Goal: Complete application form: Complete application form

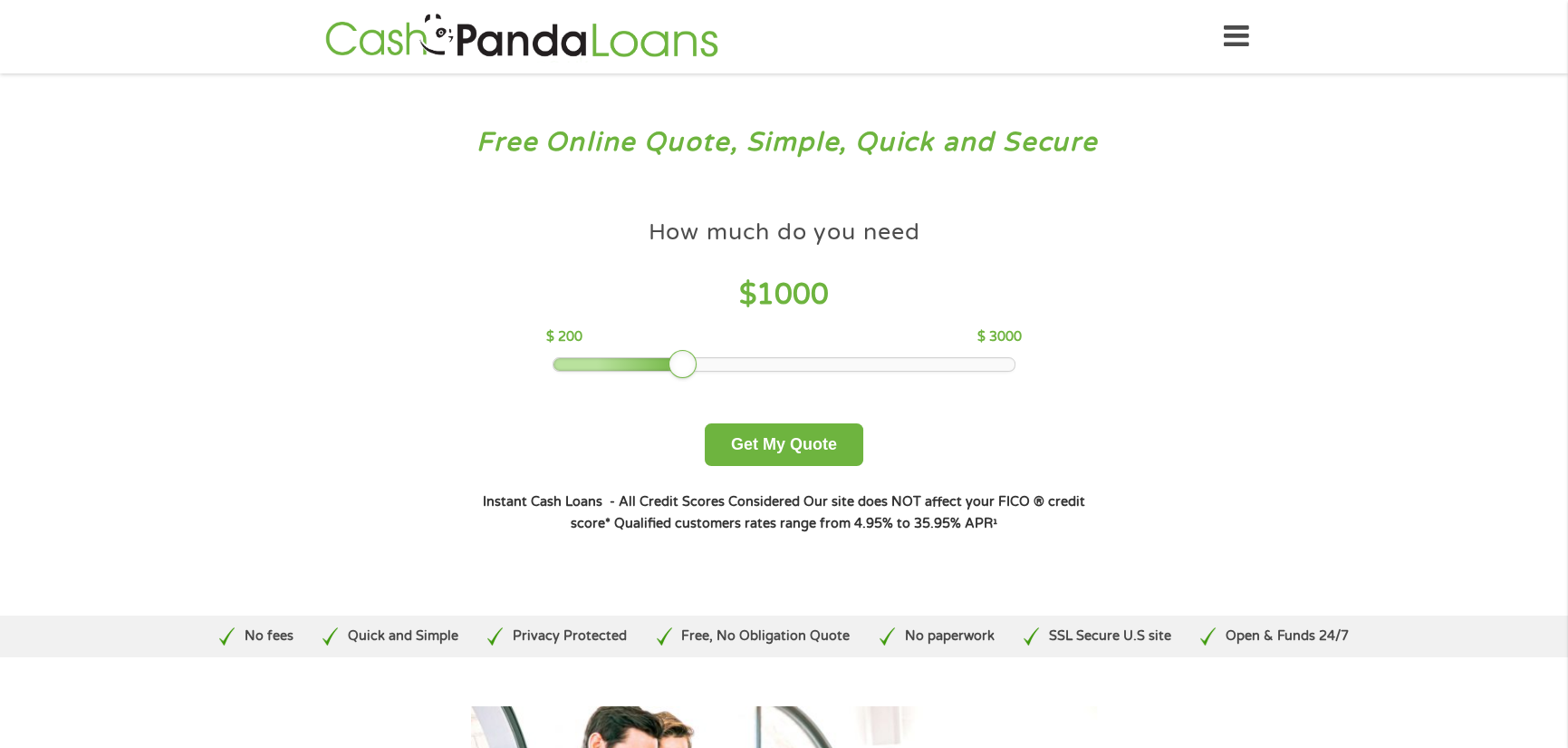
click at [806, 364] on div at bounding box center [784, 364] width 462 height 13
click at [823, 359] on div at bounding box center [784, 364] width 462 height 13
click at [765, 362] on div at bounding box center [660, 364] width 213 height 13
click at [778, 436] on button "Get My Quote" at bounding box center [784, 444] width 158 height 43
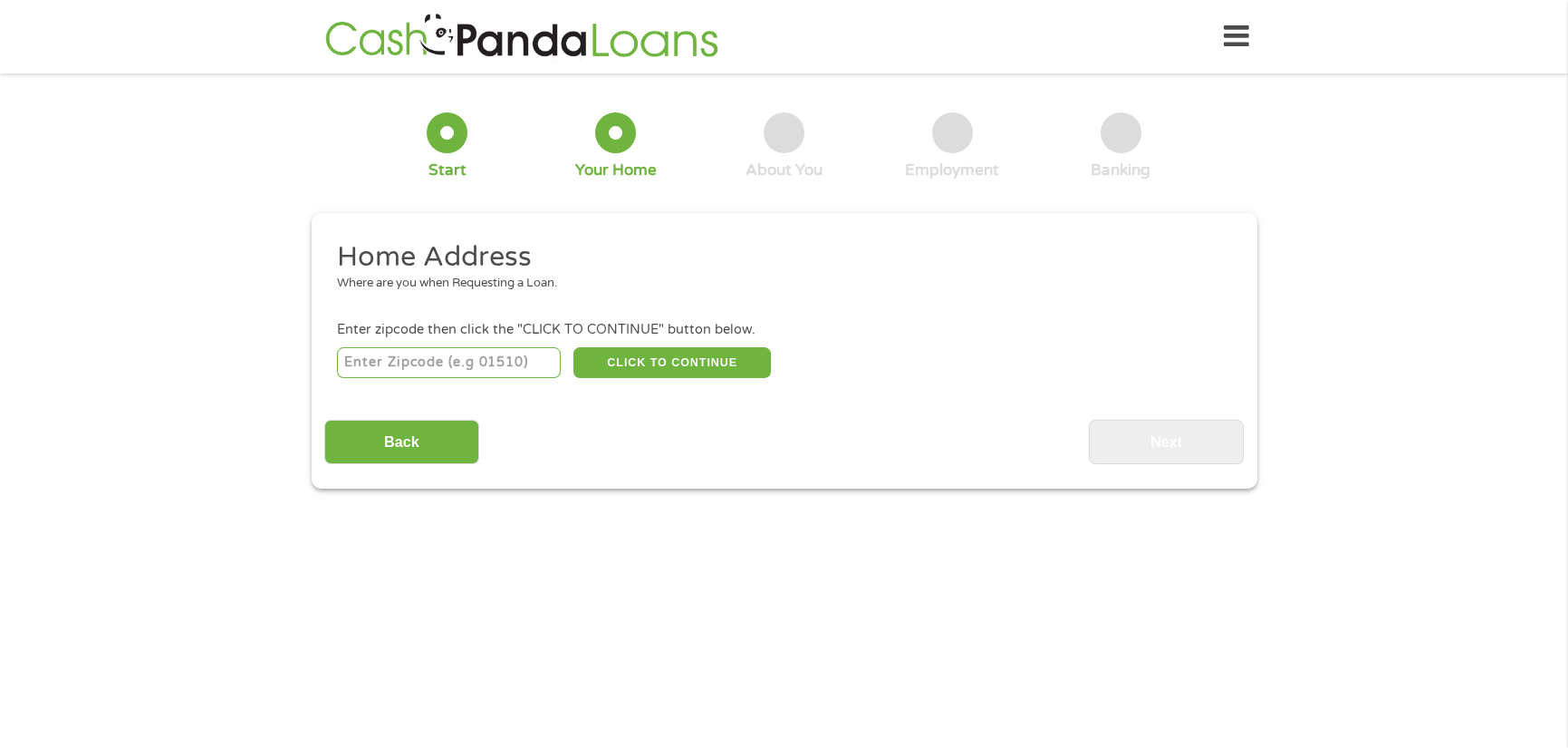
click at [496, 365] on input "number" at bounding box center [449, 363] width 224 height 31
type input "91006"
click at [688, 361] on button "CLICK TO CONTINUE" at bounding box center [672, 363] width 198 height 31
type input "91006"
type input "Arcadia"
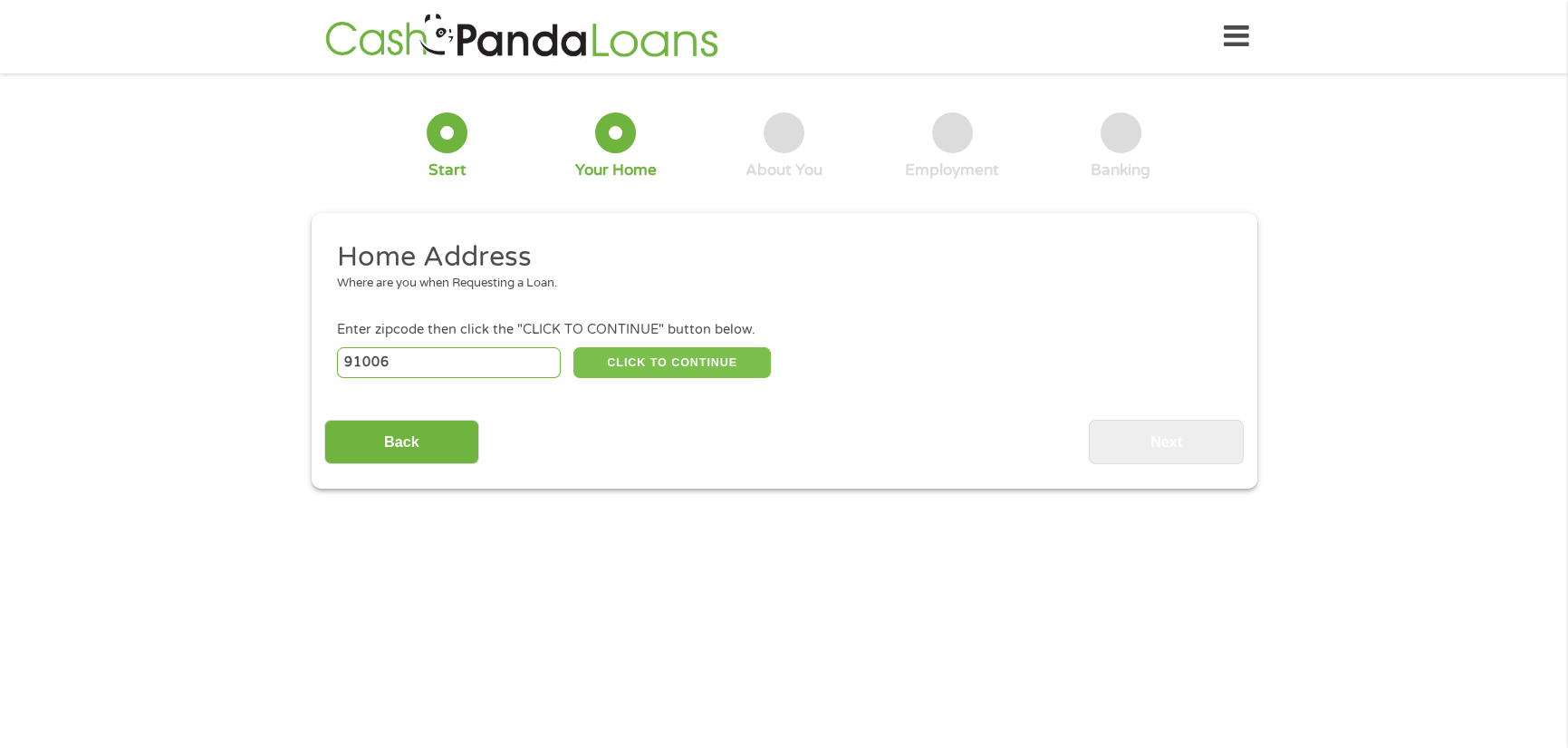
select select "[US_STATE]"
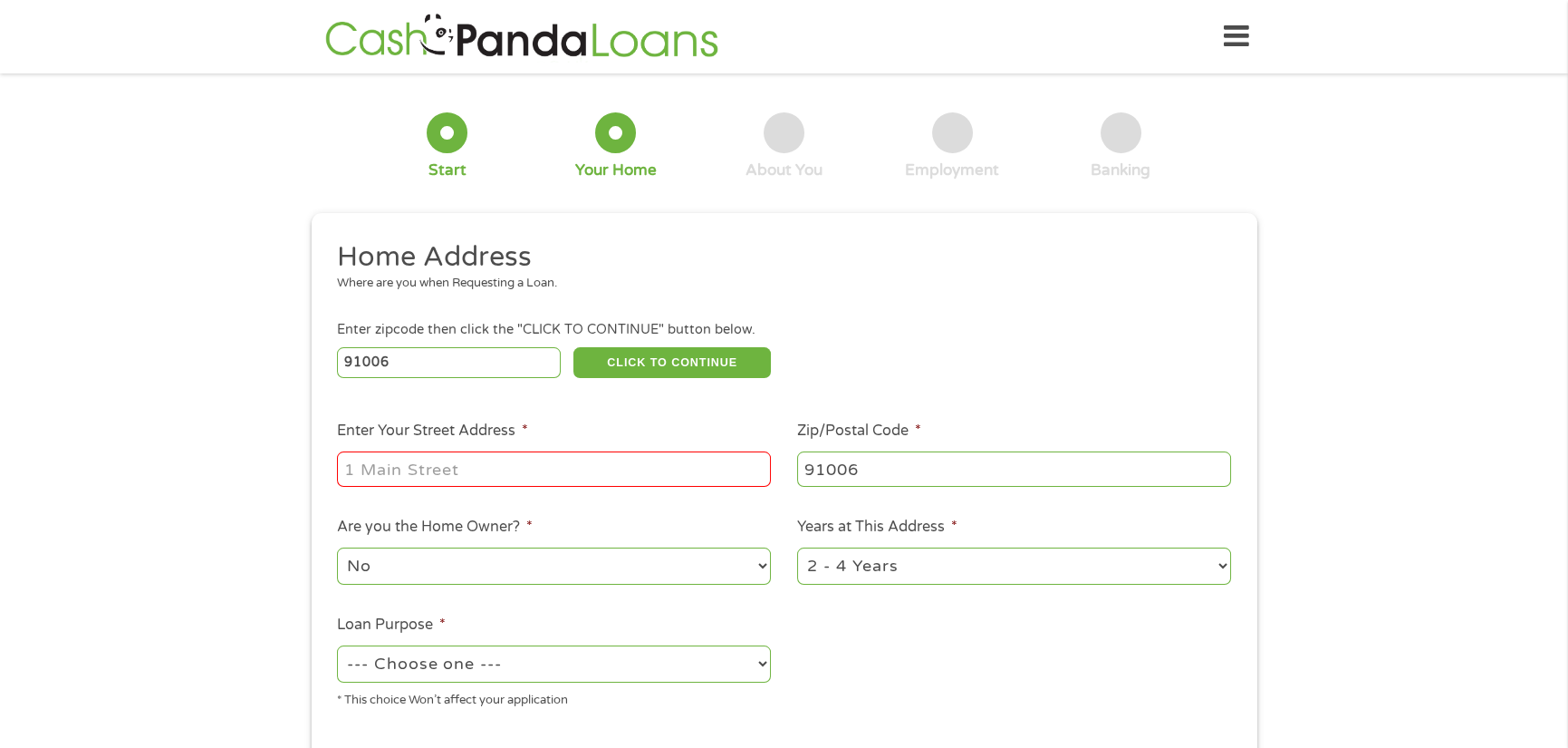
click at [409, 465] on input "Enter Your Street Address *" at bounding box center [555, 469] width 434 height 35
type input "[STREET_ADDRESS]"
click at [576, 565] on select "No Yes" at bounding box center [555, 566] width 434 height 37
click at [844, 624] on ul "Home Address Where are you when Requesting a Loan. Enter zipcode then click the…" at bounding box center [784, 481] width 919 height 484
click at [985, 561] on select "1 Year or less 1 - 2 Years 2 - 4 Years Over 4 Years" at bounding box center [1014, 566] width 434 height 37
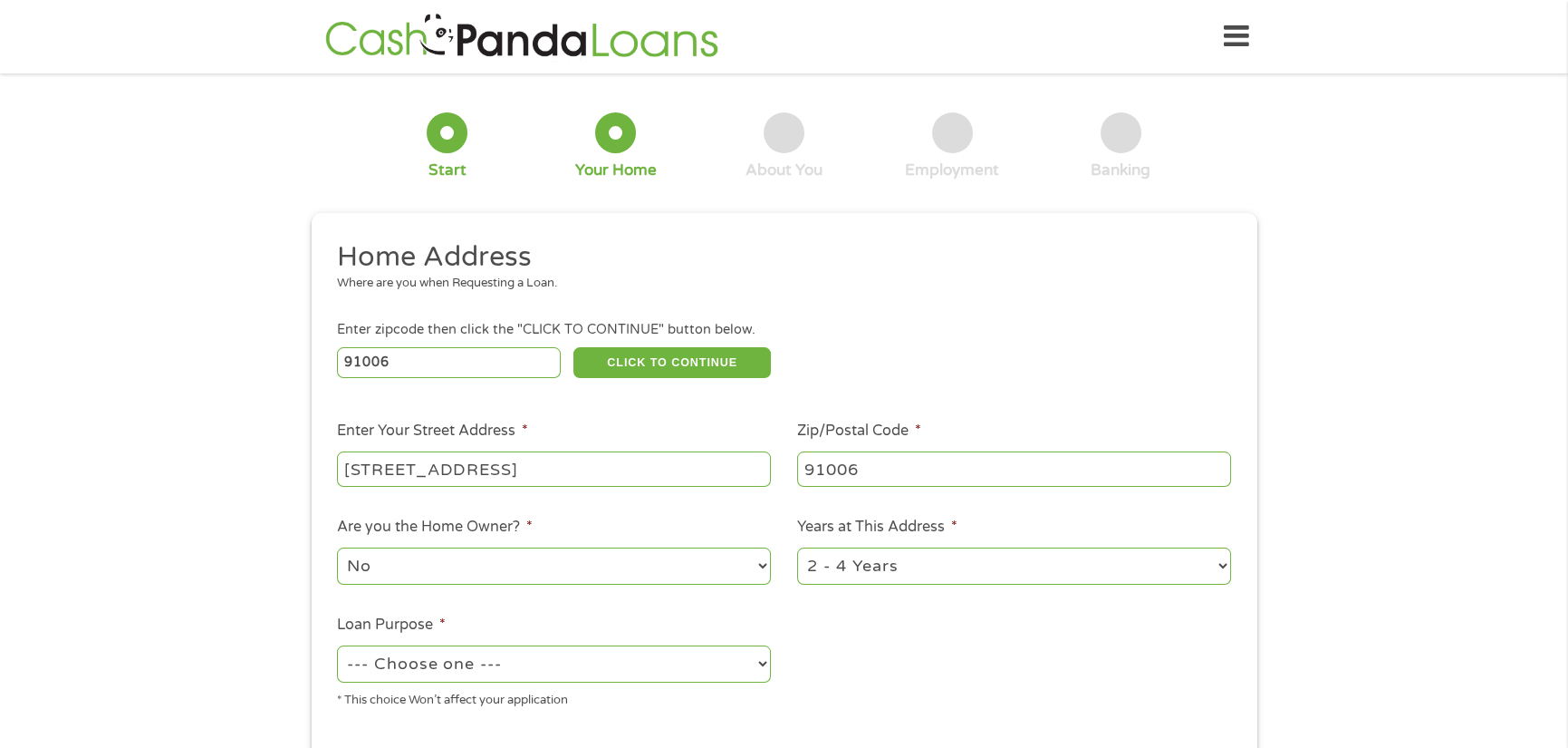
select select "60months"
click at [797, 547] on select "1 Year or less 1 - 2 Years 2 - 4 Years Over 4 Years" at bounding box center [1014, 566] width 434 height 37
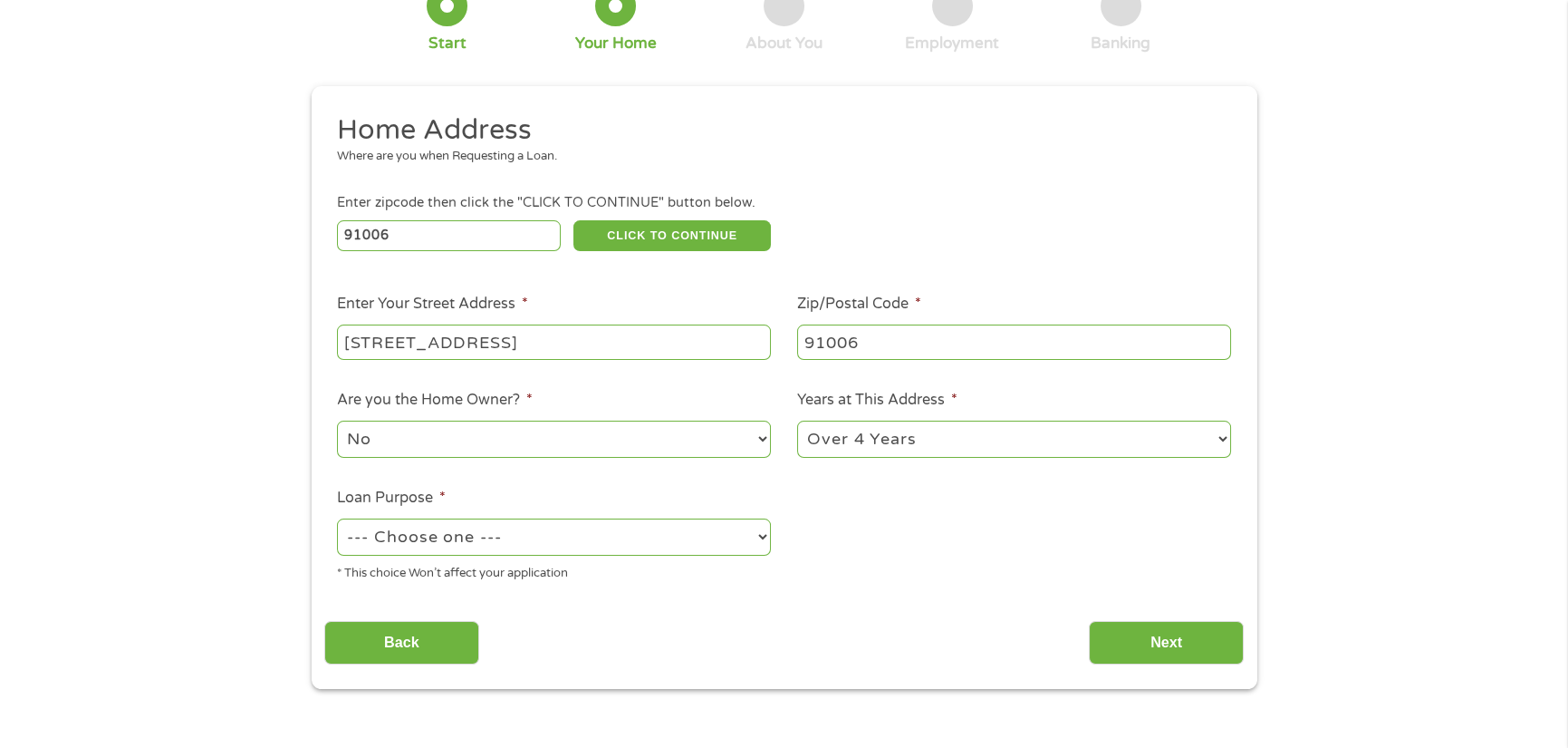
scroll to position [181, 0]
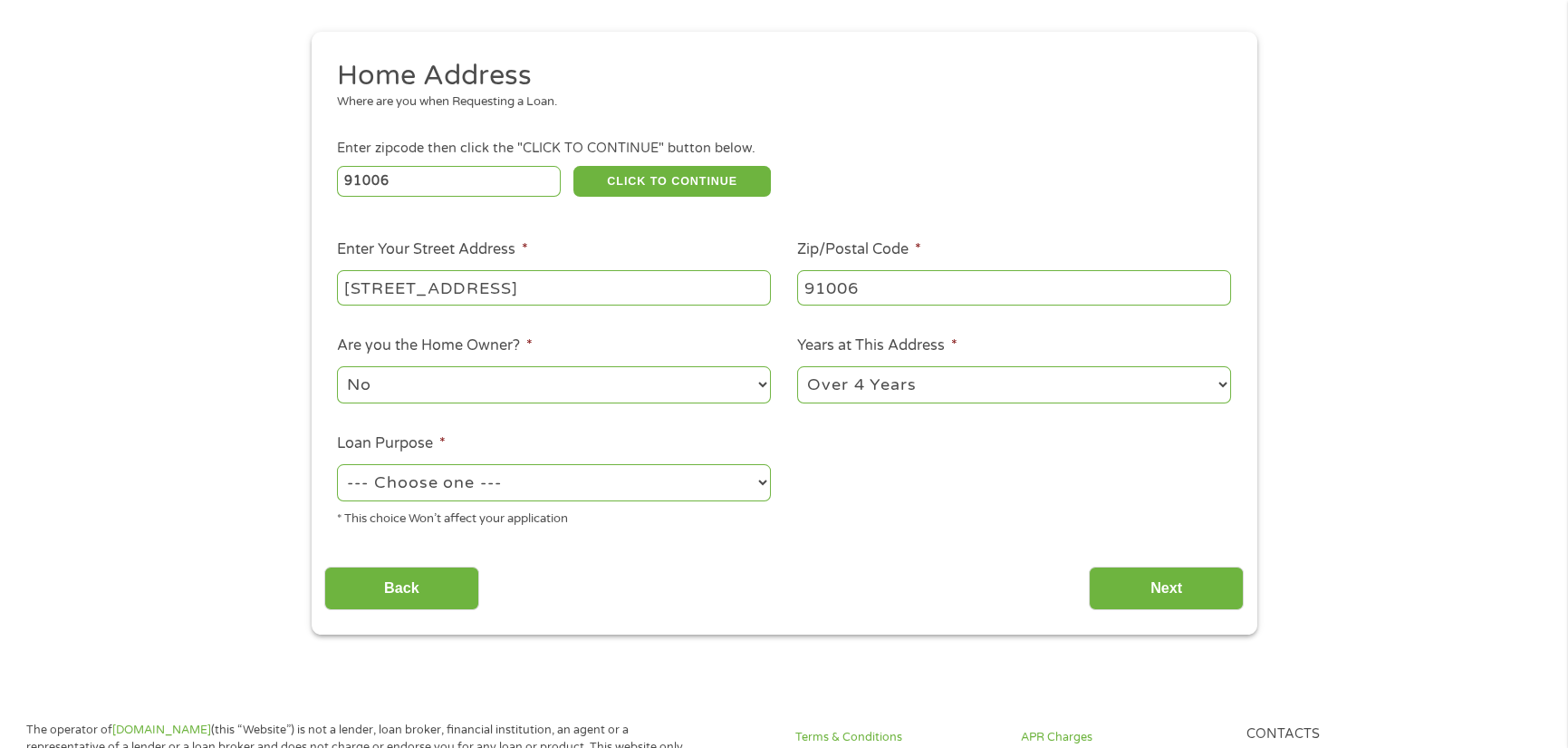
click at [714, 487] on select "--- Choose one --- Pay Bills Debt Consolidation Home Improvement Major Purchase…" at bounding box center [555, 482] width 434 height 37
select select "paybills"
click at [337, 464] on select "--- Choose one --- Pay Bills Debt Consolidation Home Improvement Major Purchase…" at bounding box center [555, 482] width 434 height 37
click at [1180, 579] on input "Next" at bounding box center [1167, 589] width 155 height 45
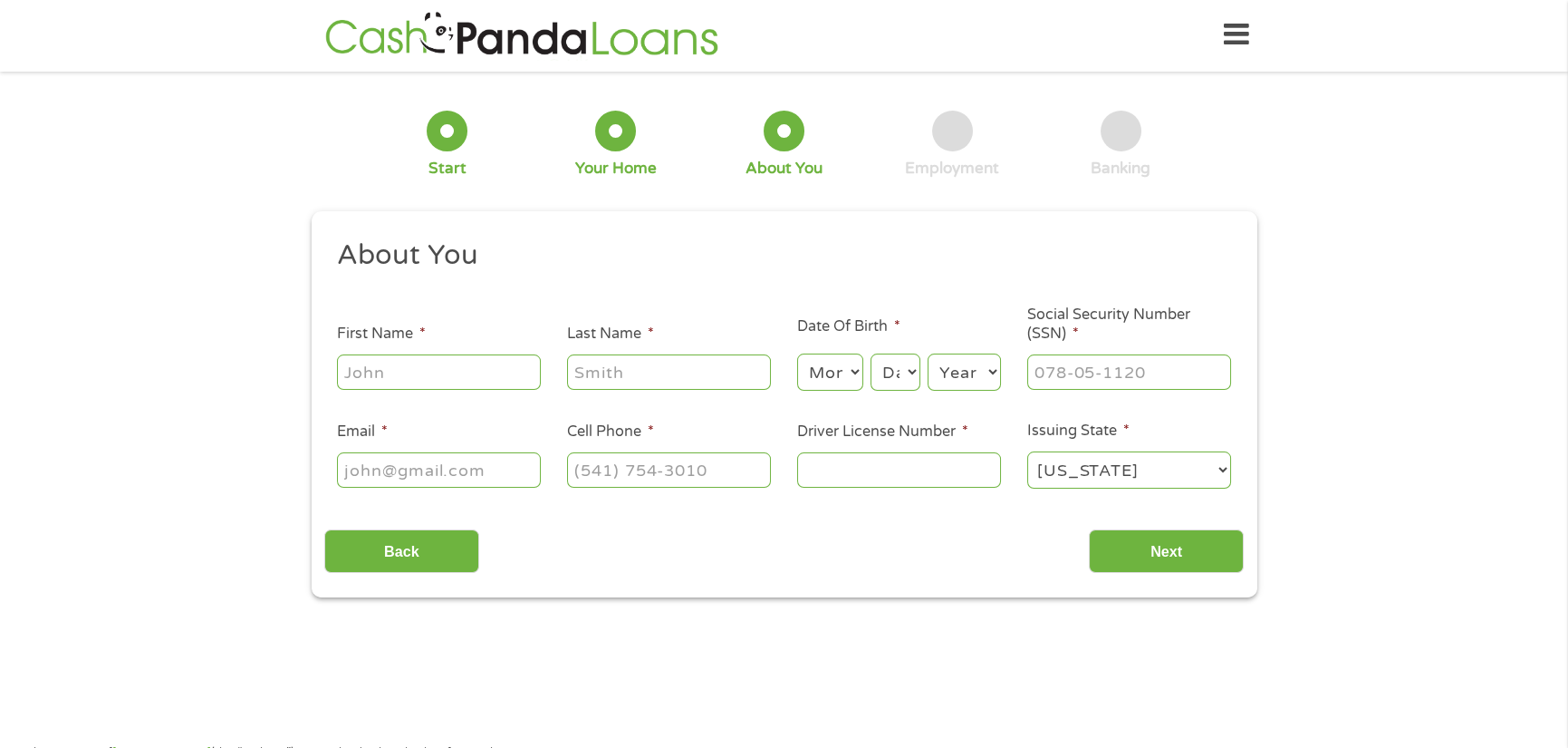
scroll to position [0, 0]
click at [434, 377] on input "First Name *" at bounding box center [439, 374] width 204 height 35
type input "samir"
click at [669, 371] on input "Last Name *" at bounding box center [669, 374] width 204 height 35
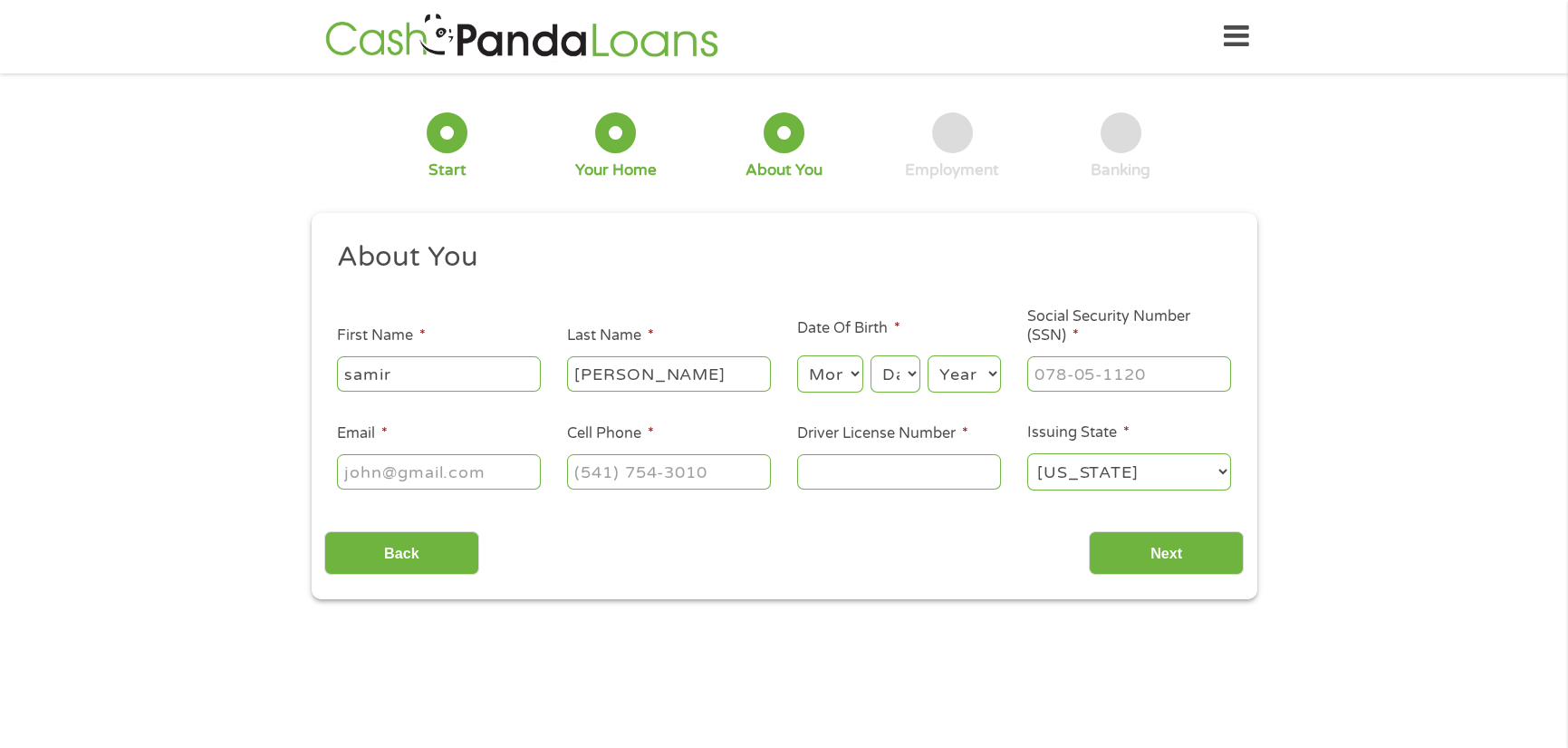
type input "[PERSON_NAME]"
click at [822, 379] on select "Month 1 2 3 4 5 6 7 8 9 10 11 12" at bounding box center [830, 374] width 66 height 37
select select "1"
click at [797, 356] on select "Month 1 2 3 4 5 6 7 8 9 10 11 12" at bounding box center [830, 374] width 66 height 37
click at [908, 379] on select "Day 1 2 3 4 5 6 7 8 9 10 11 12 13 14 15 16 17 18 19 20 21 22 23 24 25 26 27 28 …" at bounding box center [895, 374] width 48 height 37
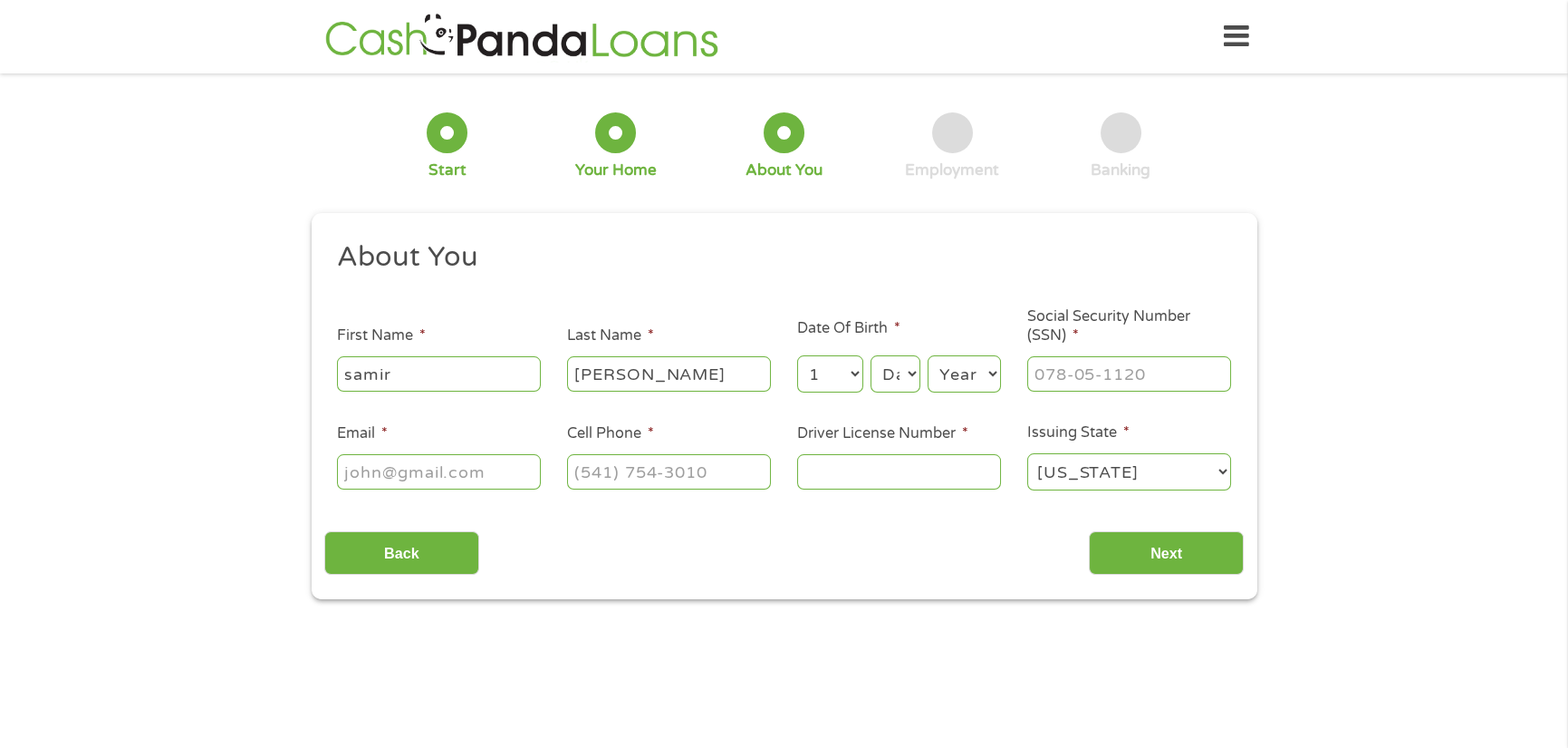
select select "25"
click at [871, 356] on select "Day 1 2 3 4 5 6 7 8 9 10 11 12 13 14 15 16 17 18 19 20 21 22 23 24 25 26 27 28 …" at bounding box center [895, 374] width 48 height 37
click at [982, 370] on select "Year [DATE] 2006 2005 2004 2003 2002 2001 2000 1999 1998 1997 1996 1995 1994 19…" at bounding box center [965, 374] width 74 height 37
select select "1970"
click at [928, 356] on select "Year [DATE] 2006 2005 2004 2003 2002 2001 2000 1999 1998 1997 1996 1995 1994 19…" at bounding box center [965, 374] width 74 height 37
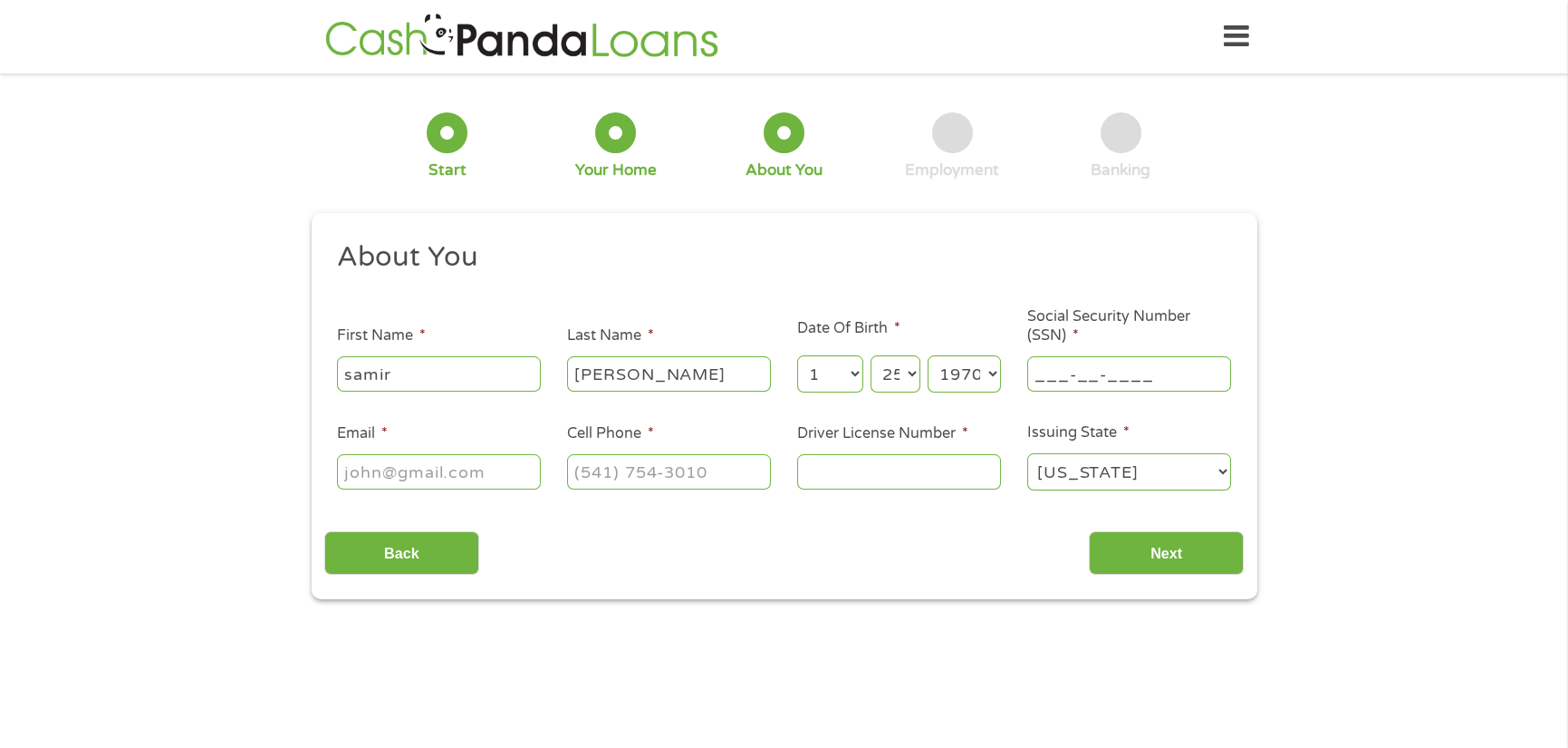
click at [1083, 374] on input "___-__-____" at bounding box center [1129, 374] width 204 height 35
drag, startPoint x: 1181, startPoint y: 373, endPoint x: 946, endPoint y: 376, distance: 235.0
click at [946, 376] on ul "About You This field is hidden when viewing the form Title * --- Choose one ---…" at bounding box center [784, 374] width 919 height 268
type input "859-11-0251"
click at [382, 473] on input "Email *" at bounding box center [439, 472] width 204 height 35
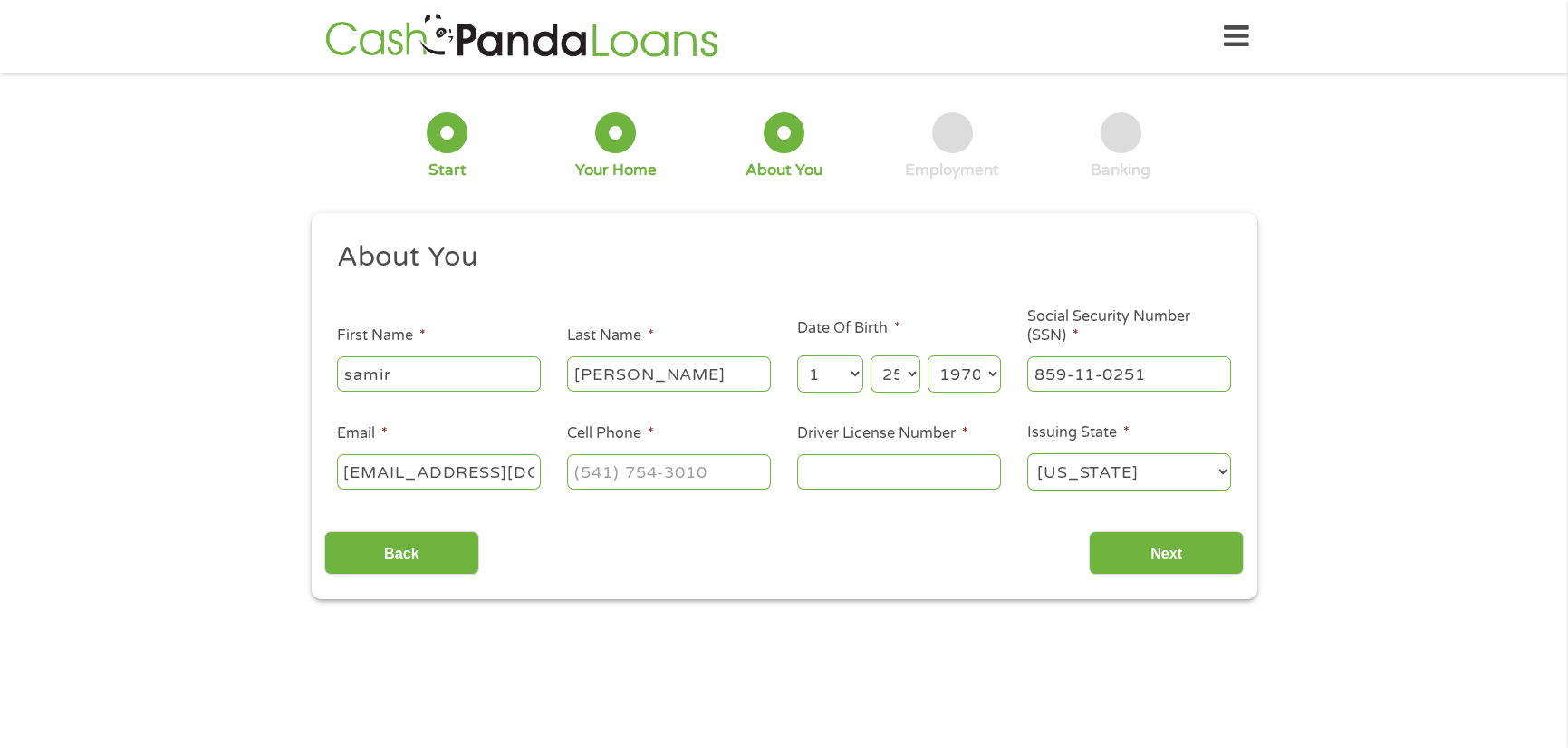
scroll to position [0, 19]
type input "[EMAIL_ADDRESS][DOMAIN_NAME]"
click at [616, 473] on input "(___) ___-____" at bounding box center [669, 472] width 204 height 35
type input "[PHONE_NUMBER]"
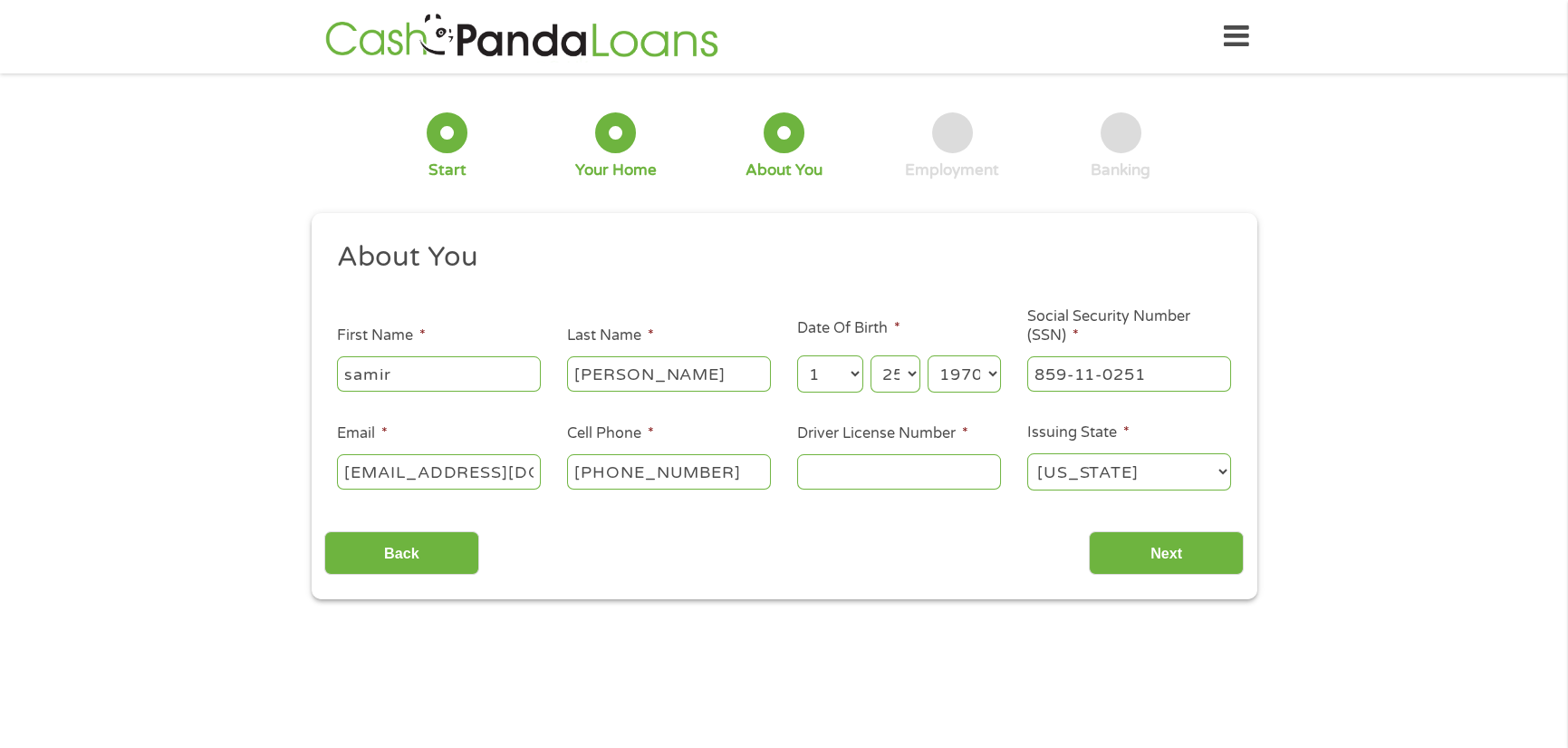
click at [853, 472] on input "Driver License Number *" at bounding box center [899, 472] width 204 height 35
type input "y4315576"
click at [1151, 561] on input "Next" at bounding box center [1167, 553] width 155 height 45
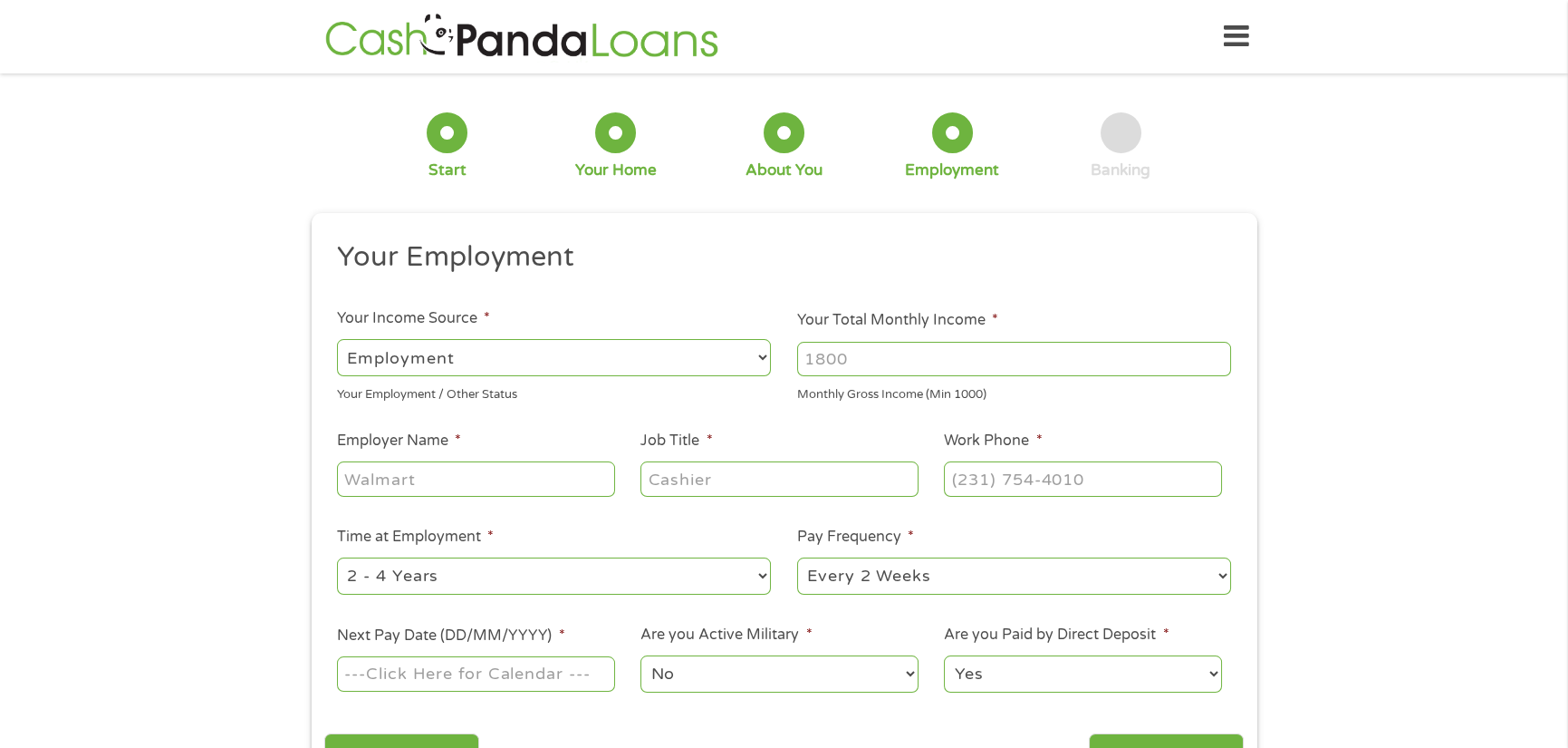
scroll to position [7, 7]
click at [1002, 355] on input "Your Total Monthly Income *" at bounding box center [1014, 359] width 434 height 35
type input "15000"
click at [508, 478] on input "Employer Name *" at bounding box center [476, 479] width 277 height 35
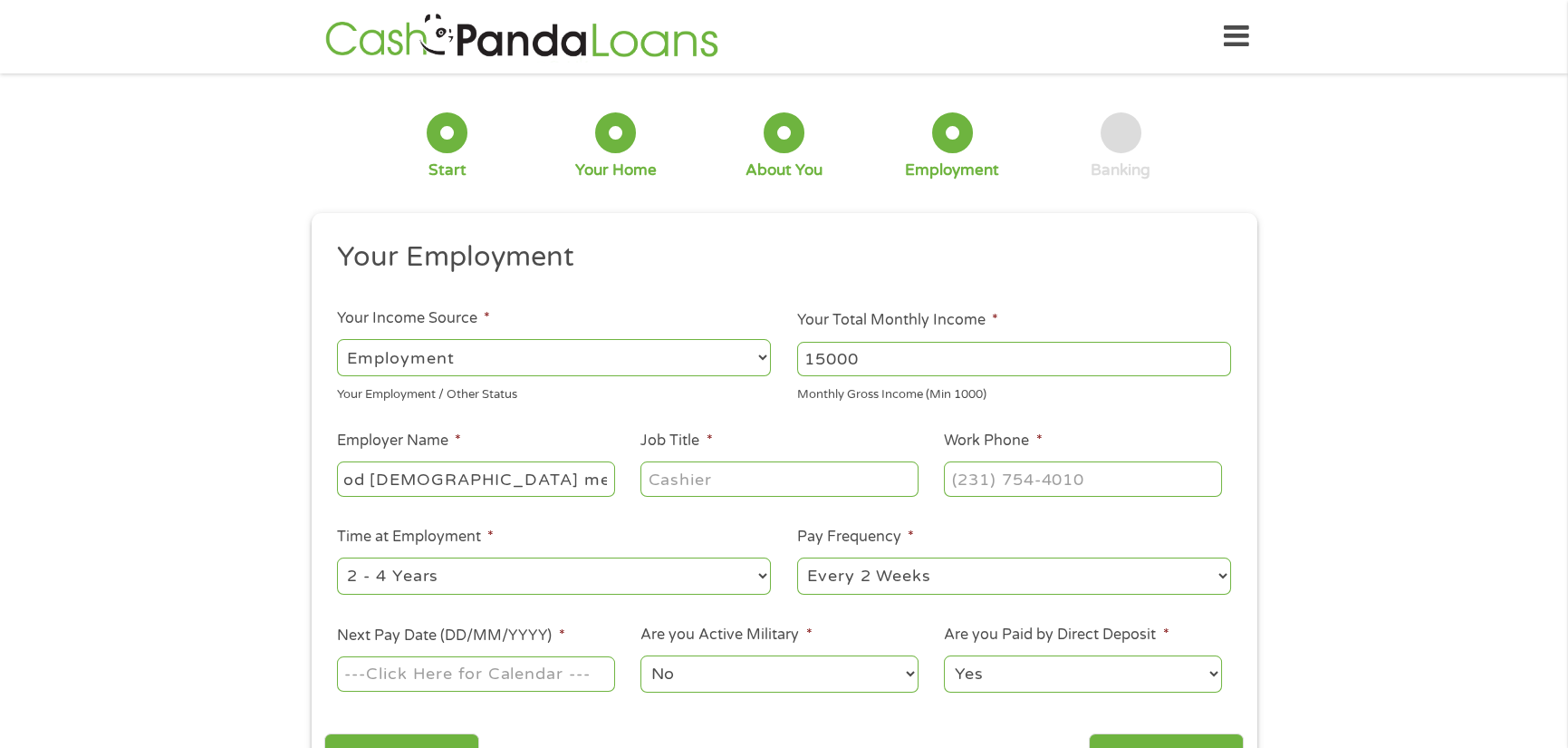
type input "hollywood [DEMOGRAPHIC_DATA] medical venter"
click at [767, 480] on input "Job Title *" at bounding box center [780, 479] width 277 height 35
type input "director"
click at [987, 479] on input "(___) ___-____" at bounding box center [1083, 479] width 277 height 35
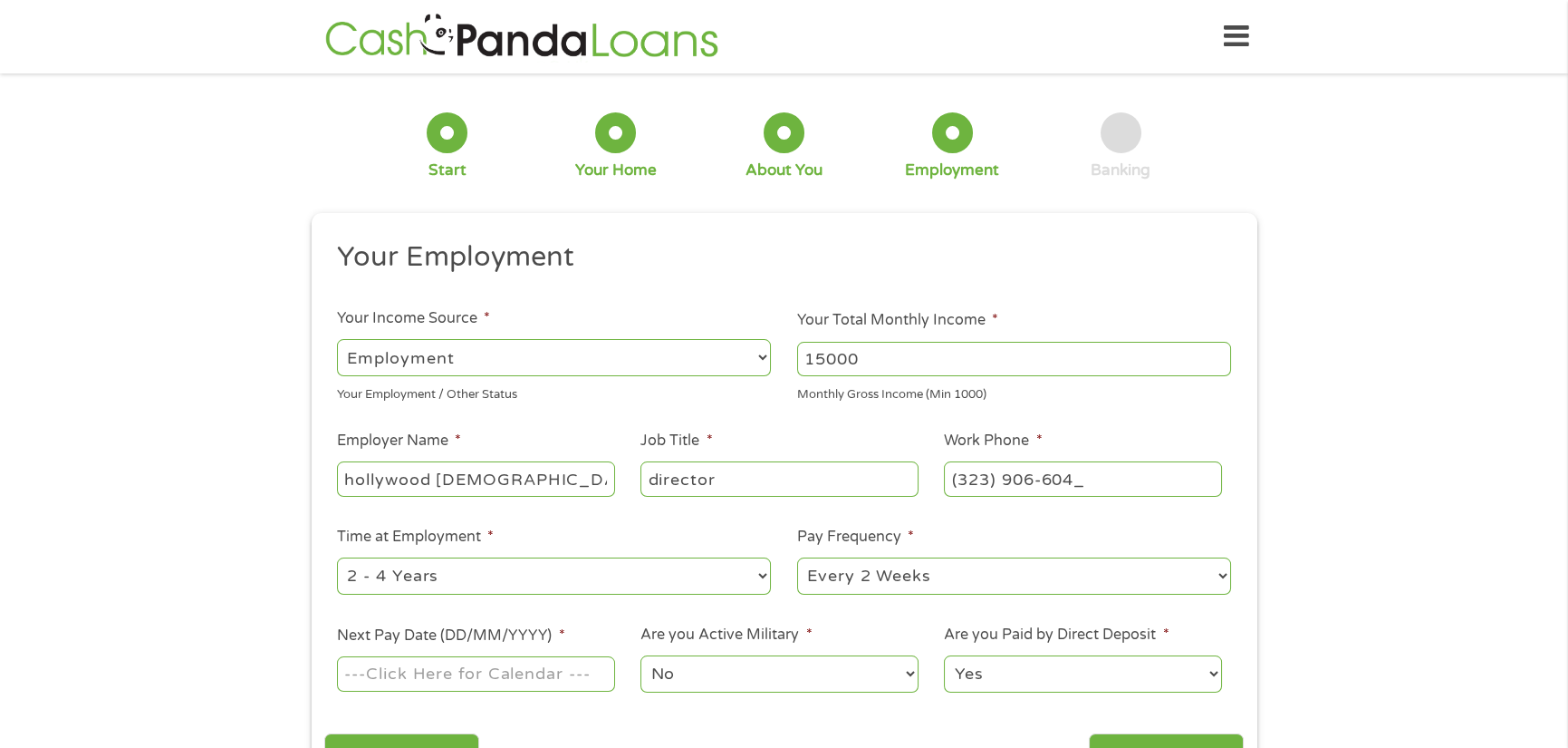
type input "[PHONE_NUMBER]"
click at [688, 561] on select "--- Choose one --- 1 Year or less 1 - 2 Years 2 - 4 Years Over 4 Years" at bounding box center [555, 576] width 434 height 37
select select "60months"
click at [337, 558] on select "--- Choose one --- 1 Year or less 1 - 2 Years 2 - 4 Years Over 4 Years" at bounding box center [555, 576] width 434 height 37
click at [1069, 560] on select "--- Choose one --- Every 2 Weeks Every Week Monthly Semi-Monthly" at bounding box center [1014, 576] width 434 height 37
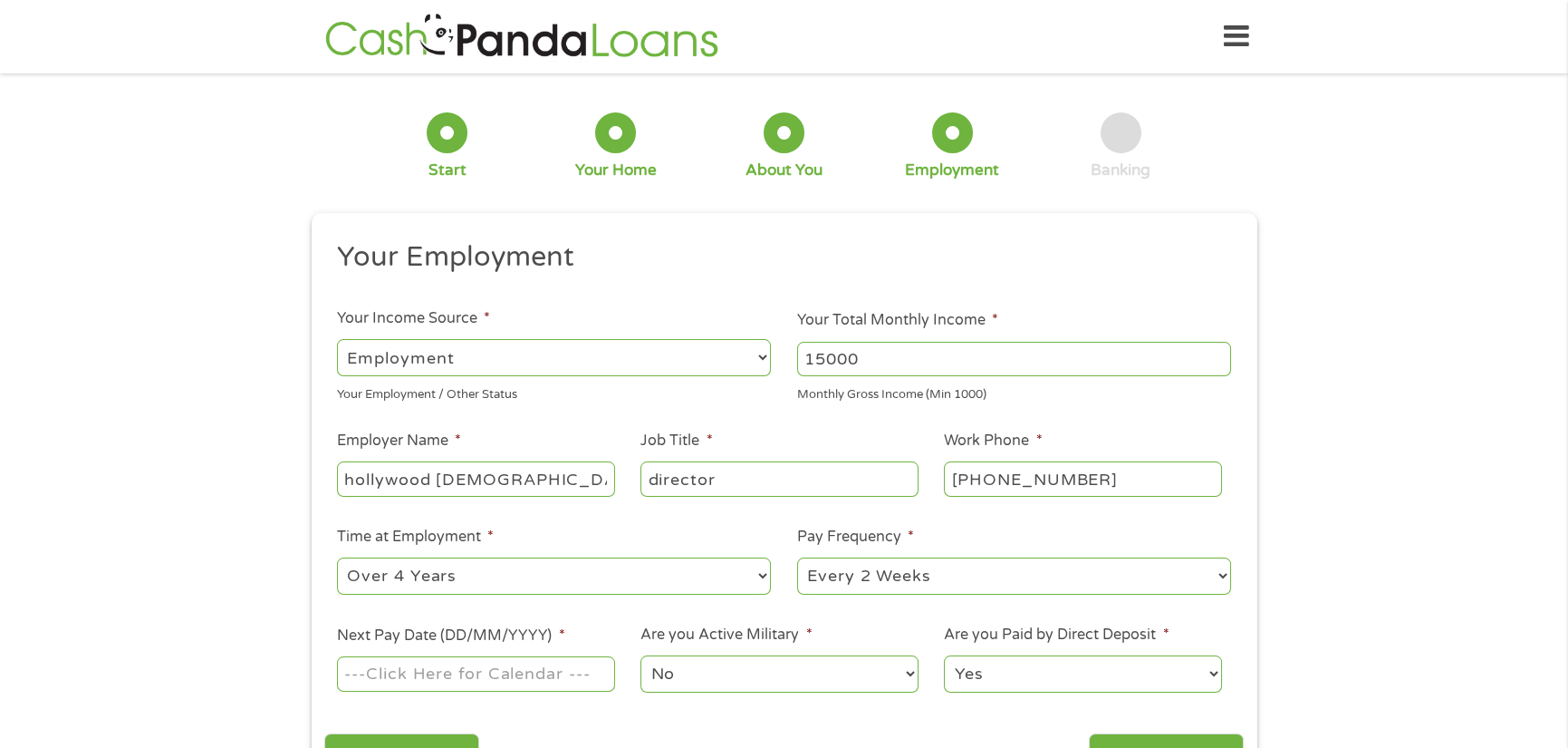
click at [797, 558] on select "--- Choose one --- Every 2 Weeks Every Week Monthly Semi-Monthly" at bounding box center [1014, 576] width 434 height 37
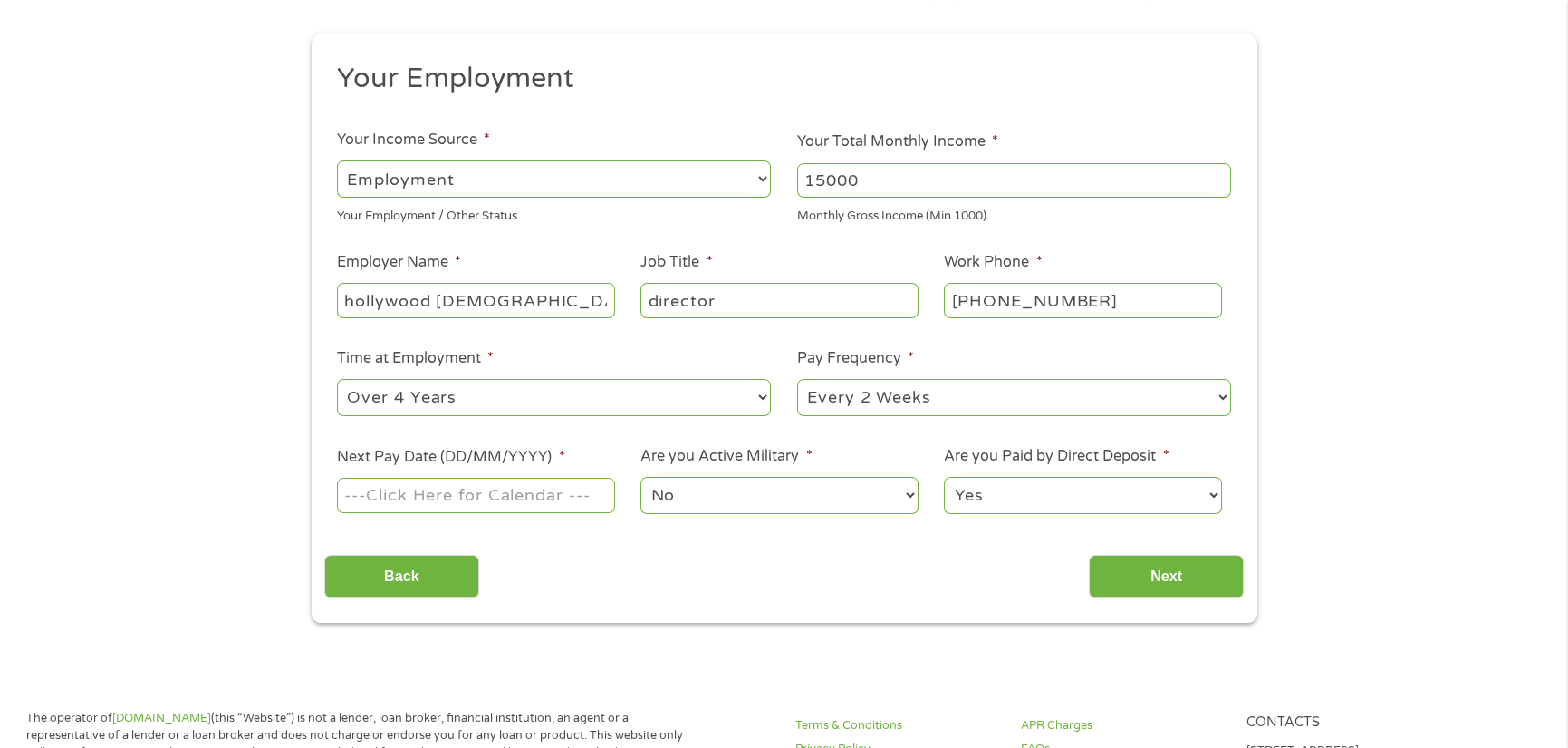
scroll to position [181, 0]
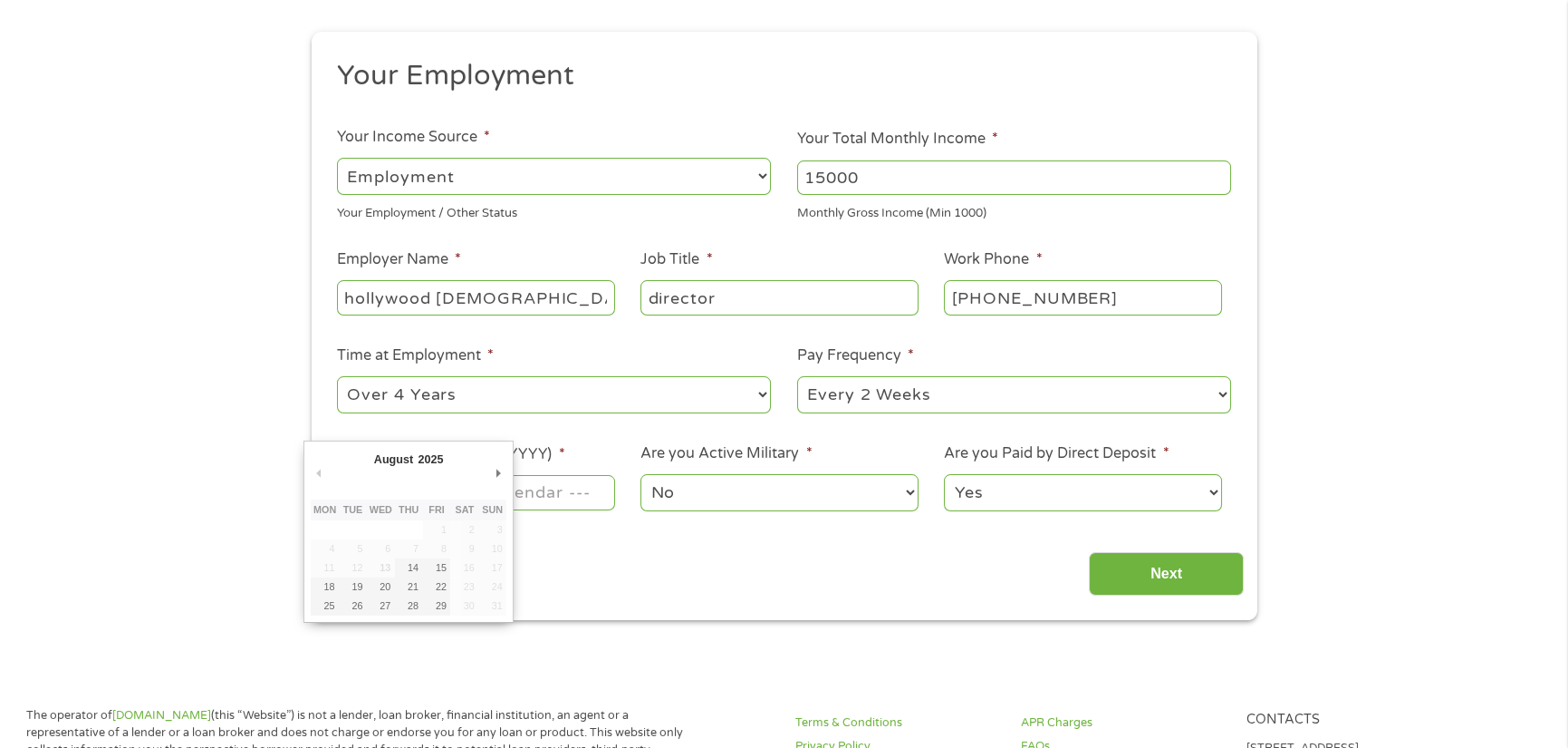
click at [550, 494] on input "Next Pay Date (DD/MM/YYYY) *" at bounding box center [476, 493] width 277 height 35
type input "[DATE]"
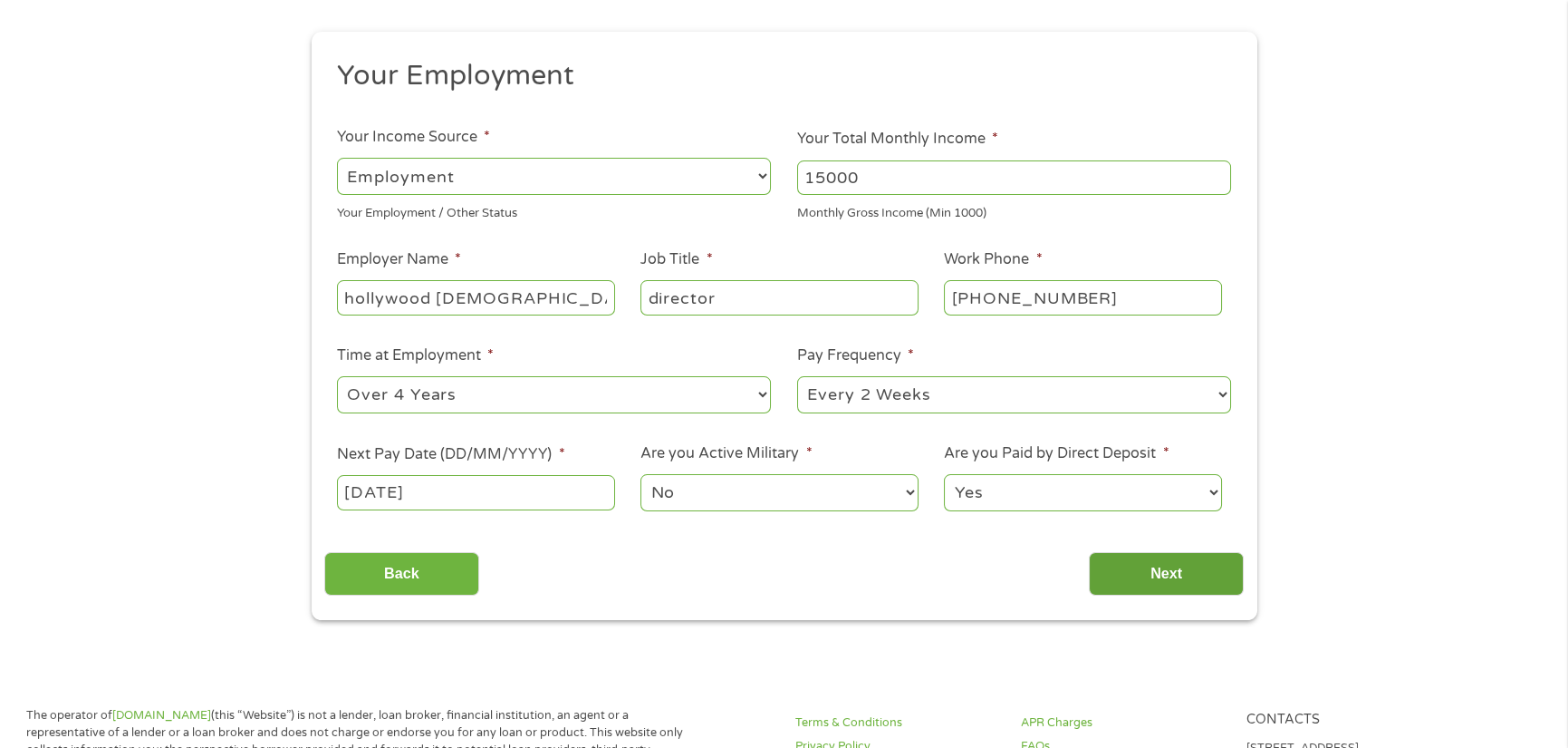
click at [1190, 571] on input "Next" at bounding box center [1167, 574] width 155 height 45
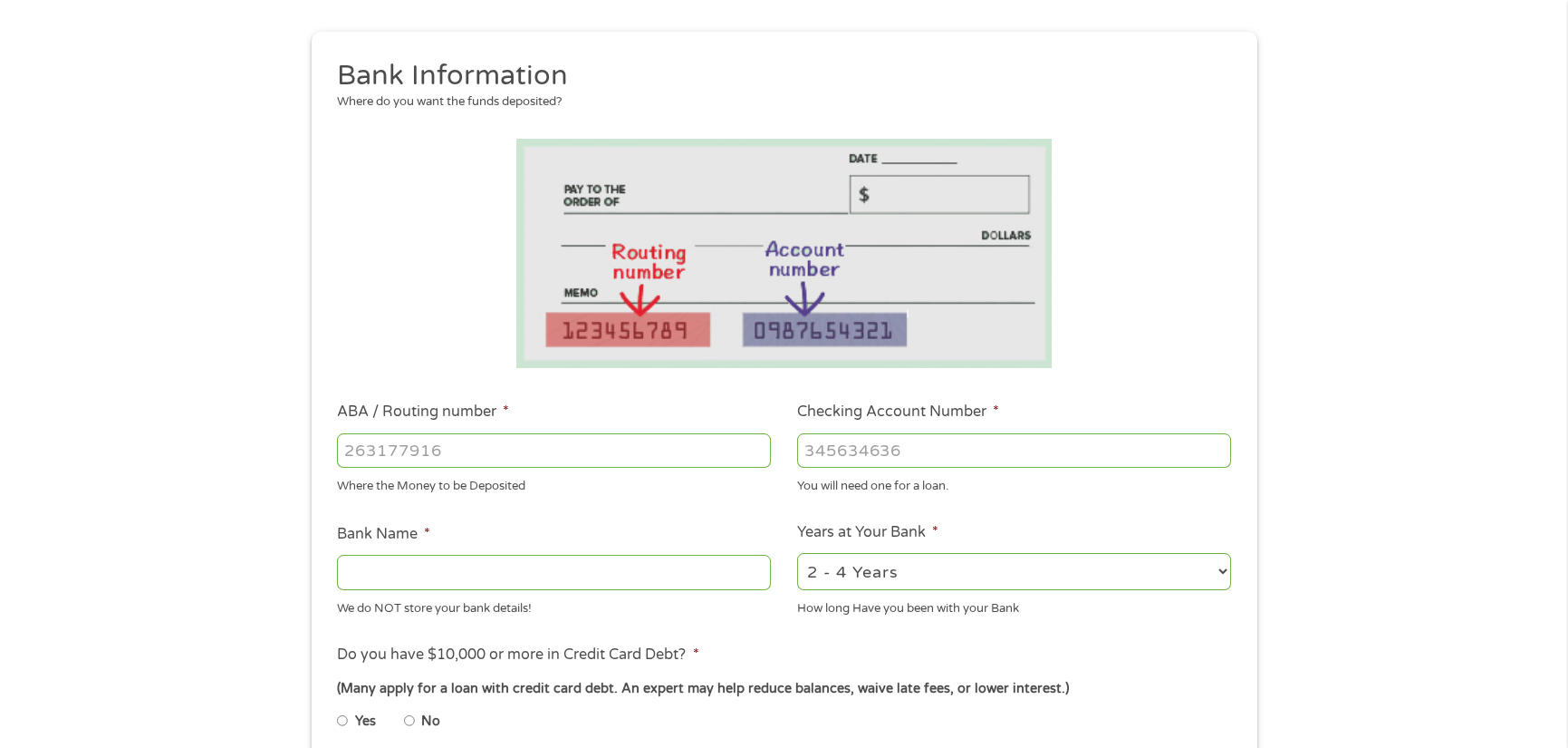
scroll to position [0, 0]
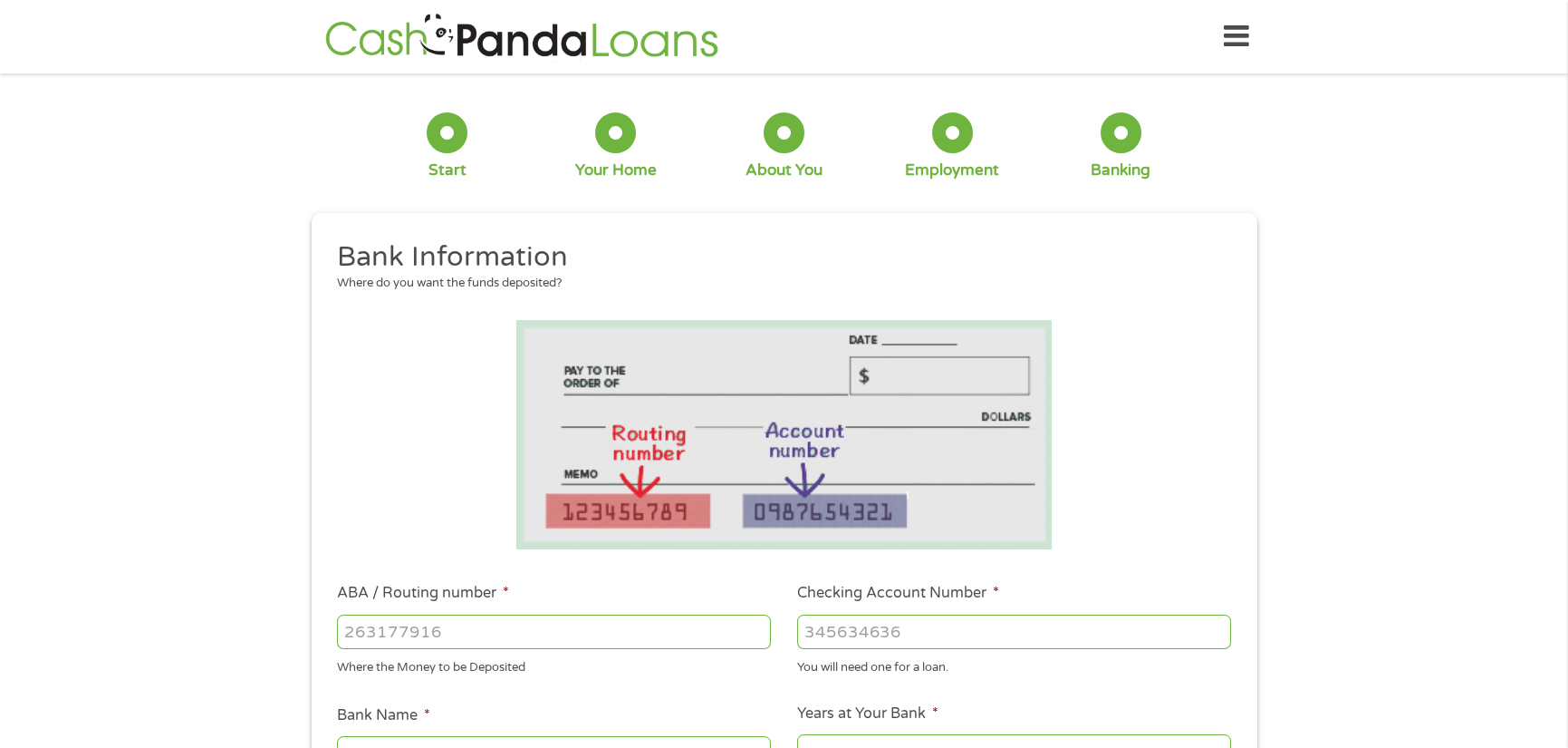
click at [433, 622] on input "ABA / Routing number *" at bounding box center [555, 632] width 434 height 35
type input "121000358"
type input "BANK OF AMERICA NA"
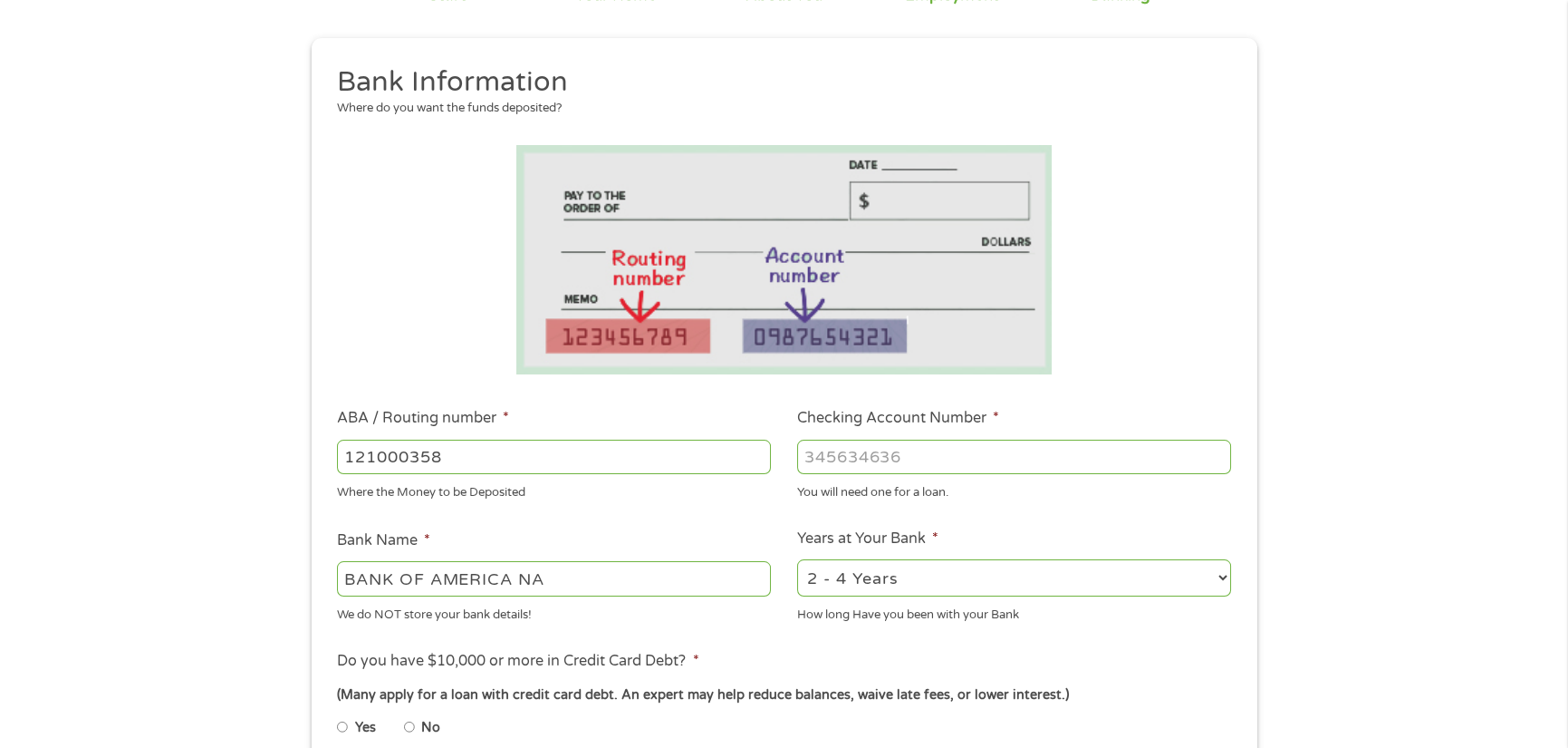
scroll to position [181, 0]
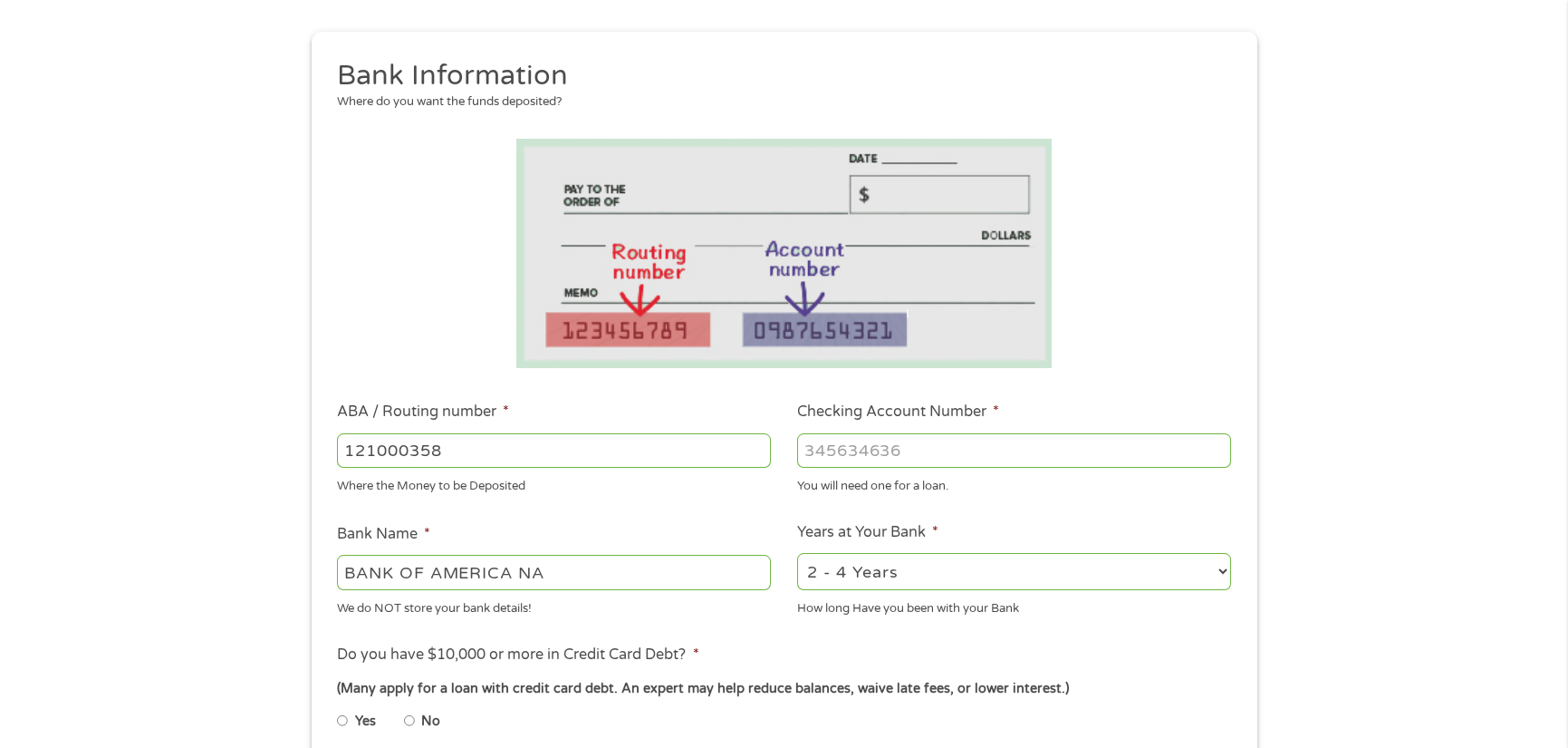
type input "121000358"
click at [816, 445] on input "Checking Account Number *" at bounding box center [1014, 451] width 434 height 35
click at [900, 459] on input "Checking Account Number *" at bounding box center [1014, 451] width 434 height 35
click at [831, 445] on input "Checking Account Number *" at bounding box center [1014, 451] width 434 height 35
paste input "3"
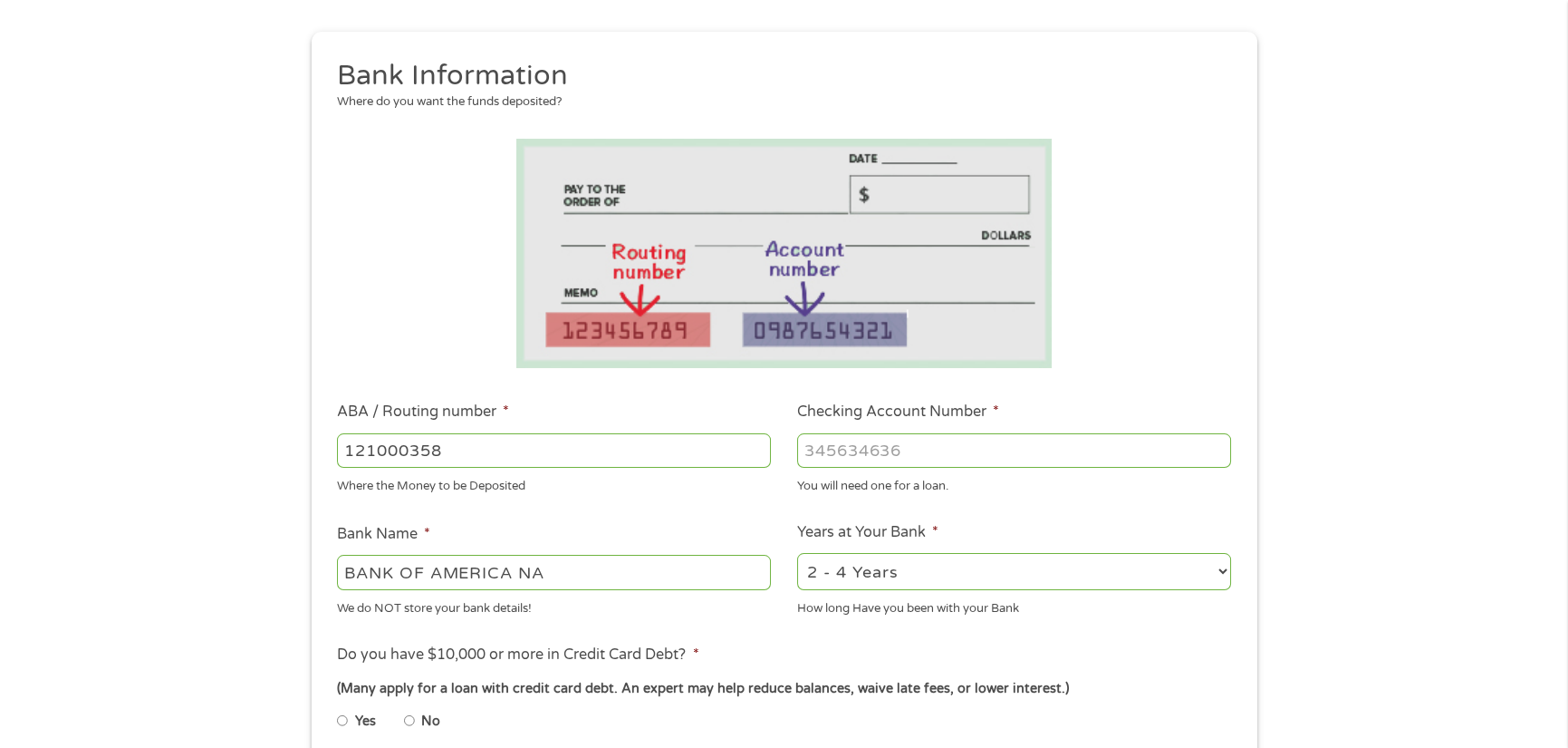
click at [841, 442] on input "Checking Account Number *" at bounding box center [1014, 451] width 434 height 35
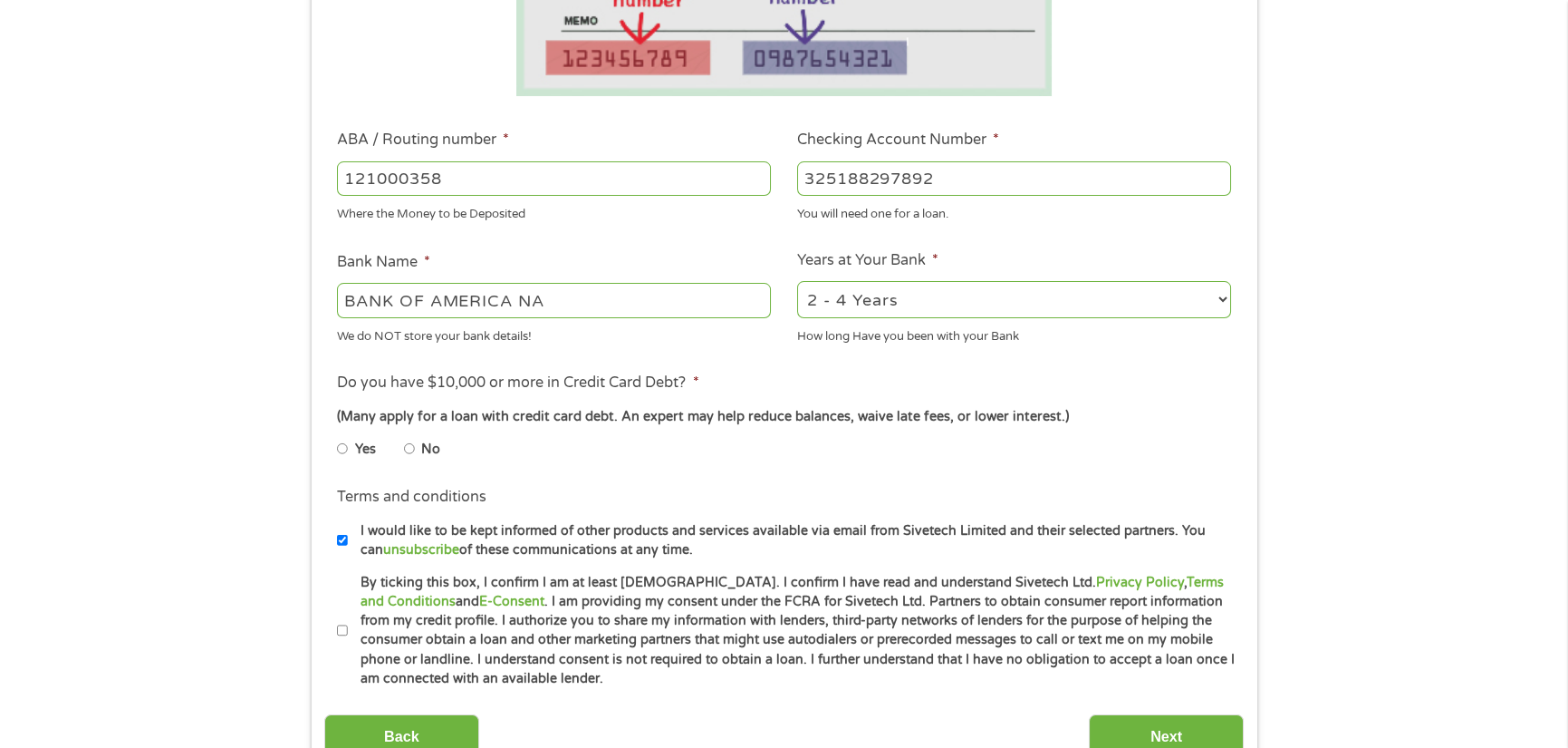
type input "325188297892"
click at [407, 445] on input "No" at bounding box center [409, 449] width 11 height 29
radio input "true"
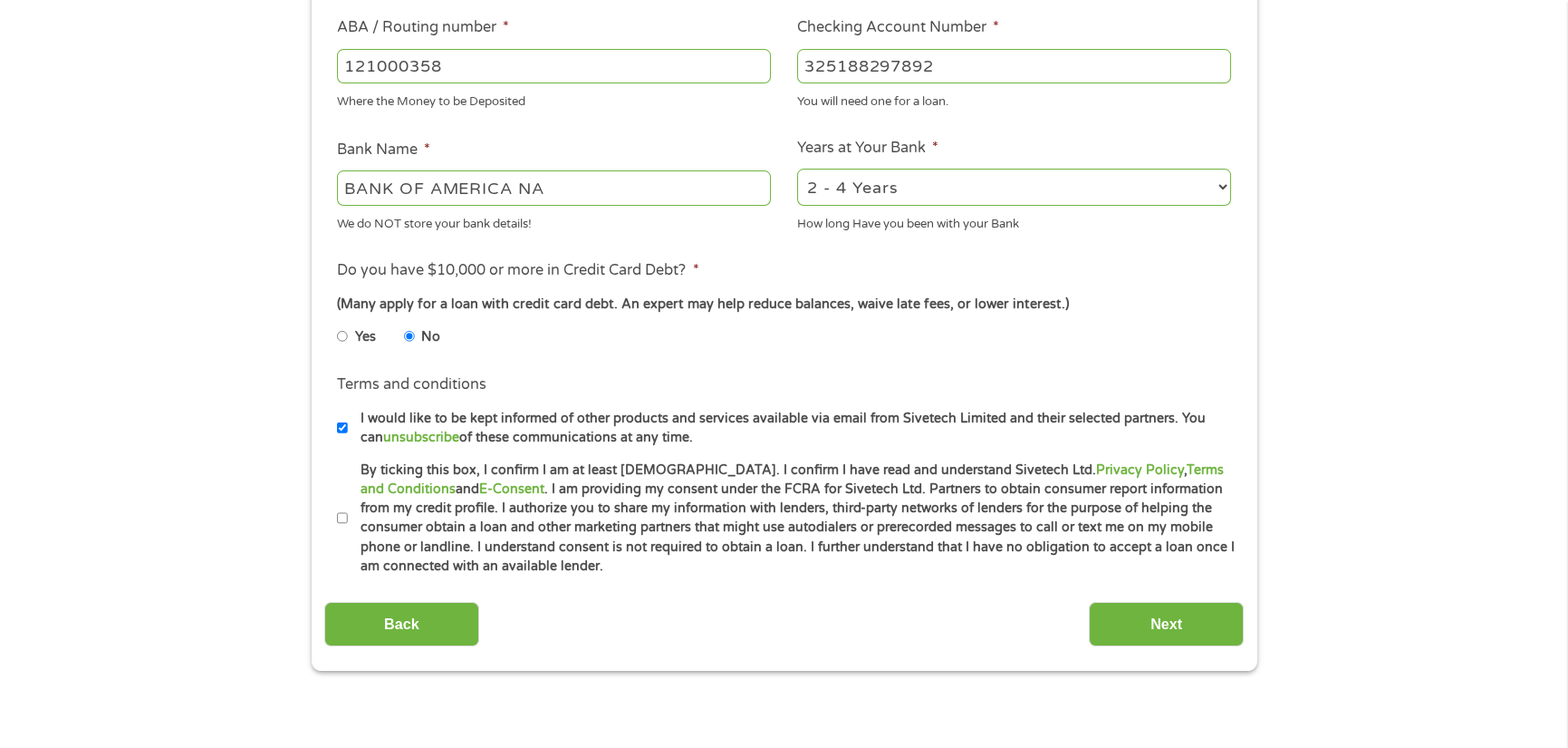
scroll to position [725, 0]
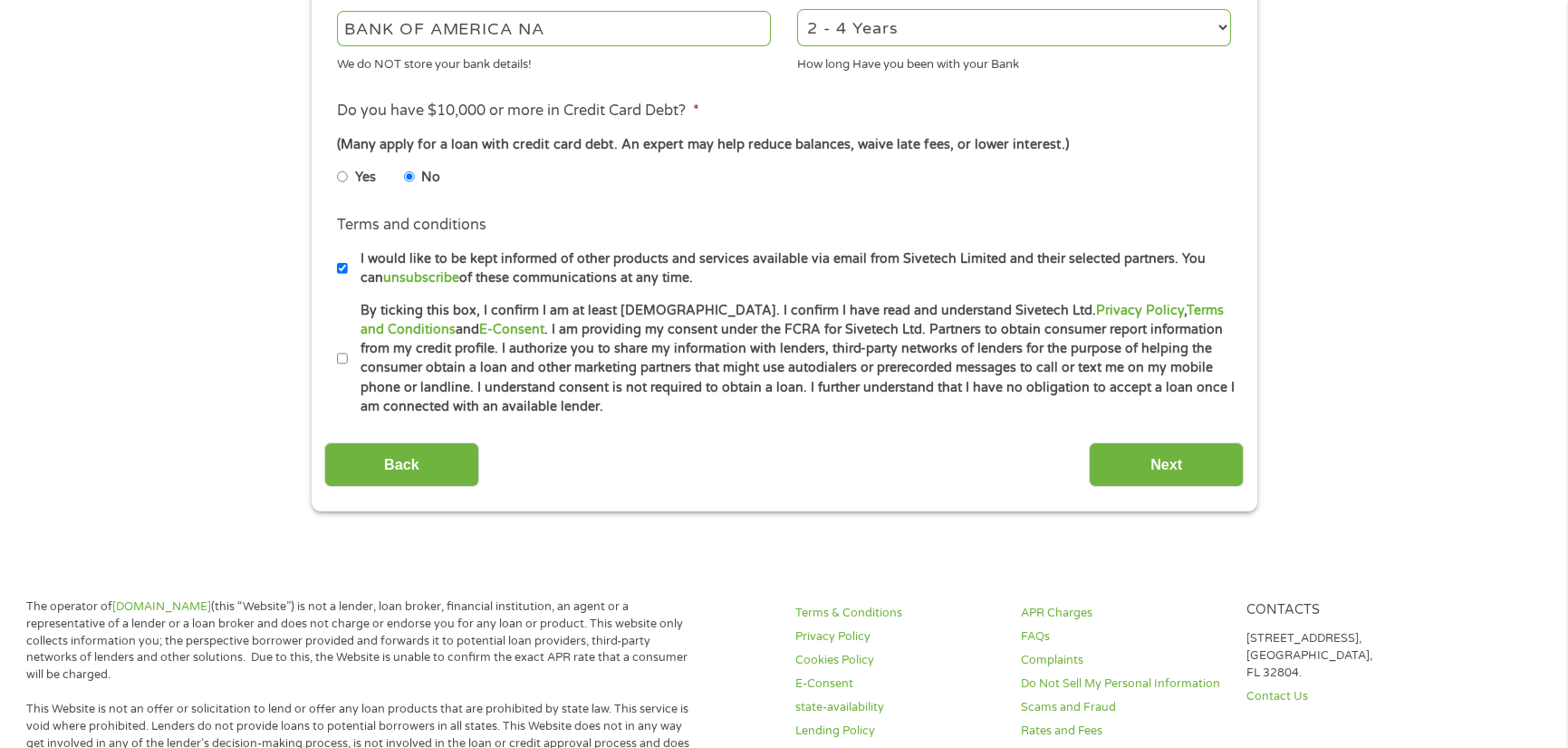
click at [344, 359] on input "By ticking this box, I confirm I am at least [DEMOGRAPHIC_DATA]. I confirm I ha…" at bounding box center [342, 359] width 11 height 29
checkbox input "true"
click at [1114, 448] on input "Next" at bounding box center [1167, 465] width 155 height 45
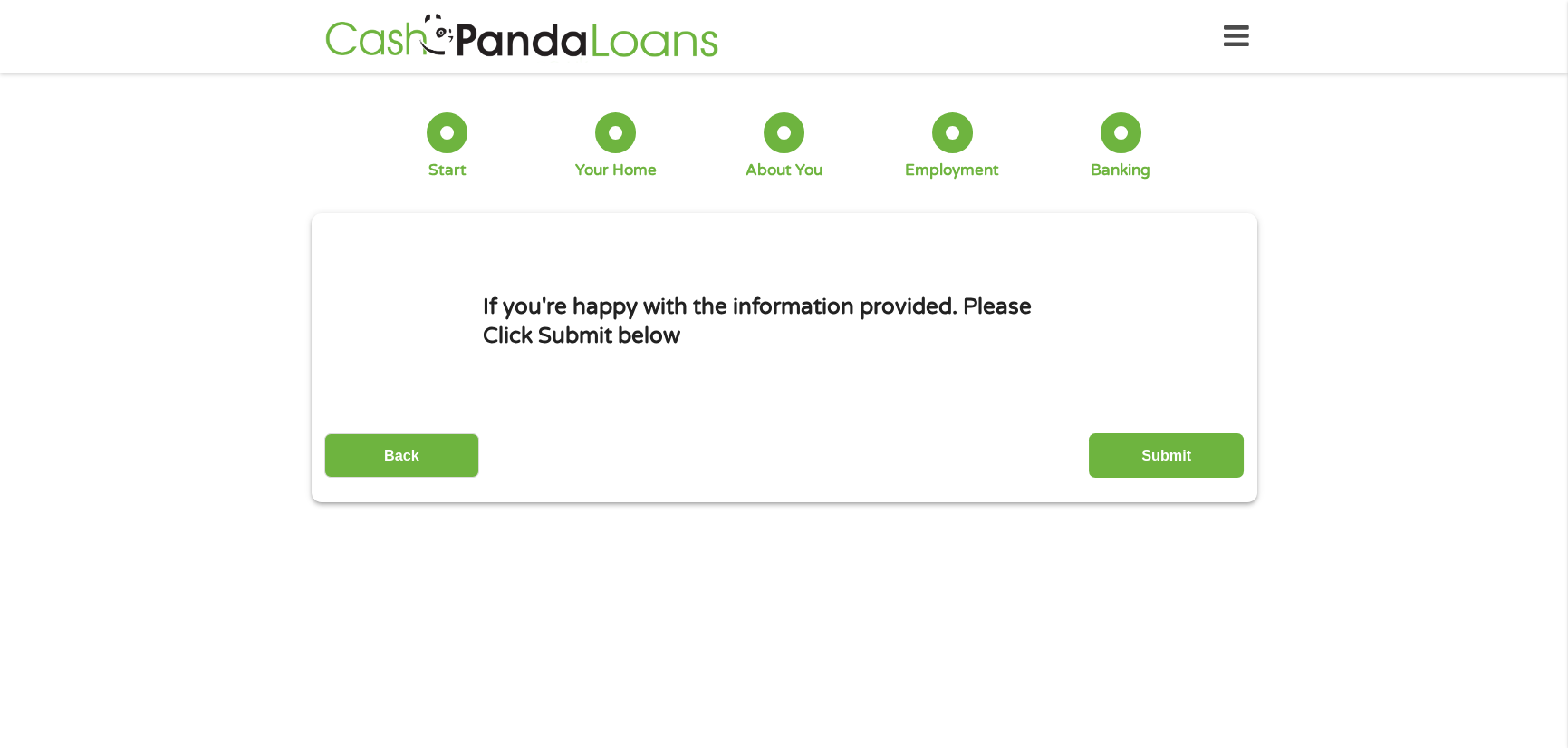
scroll to position [0, 0]
click at [1139, 462] on input "Submit" at bounding box center [1167, 456] width 155 height 45
